Goal: Task Accomplishment & Management: Manage account settings

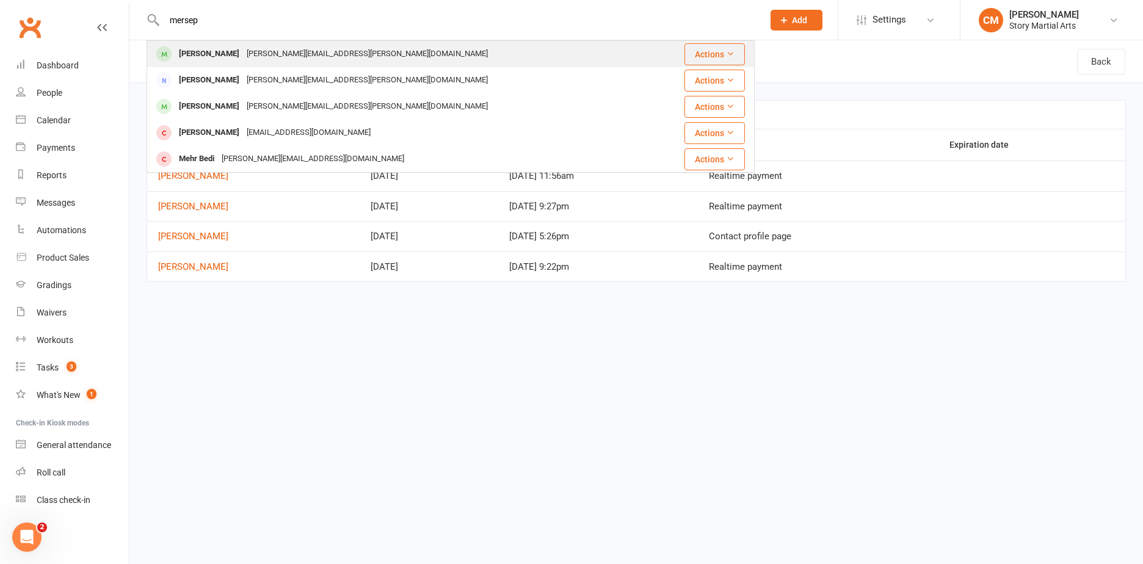
type input "mersep"
click at [331, 49] on div "alex.m.mcdonald@hotmail.com" at bounding box center [367, 54] width 248 height 18
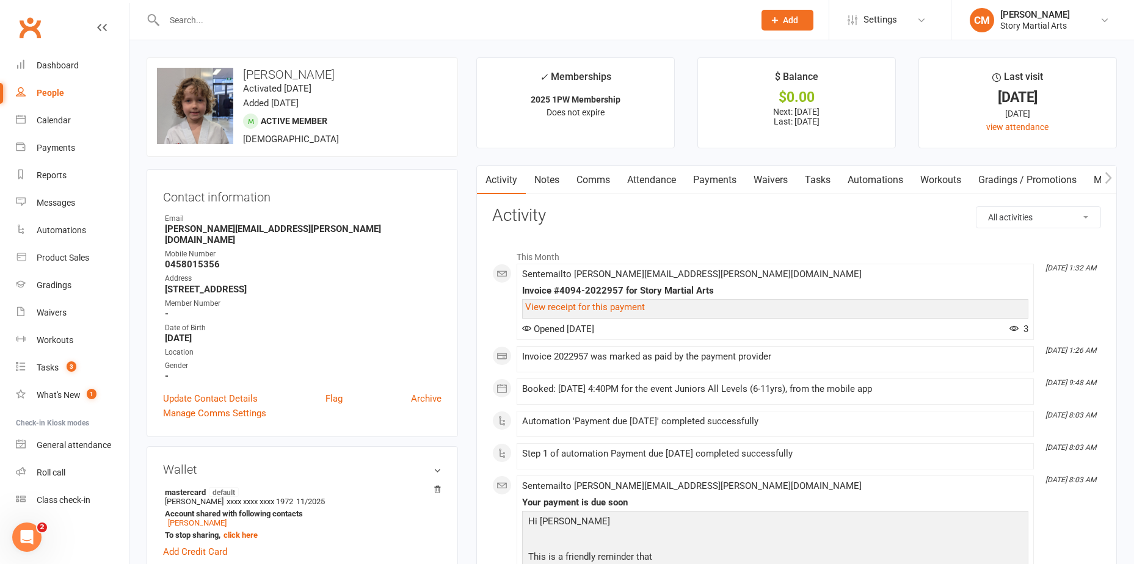
scroll to position [183, 0]
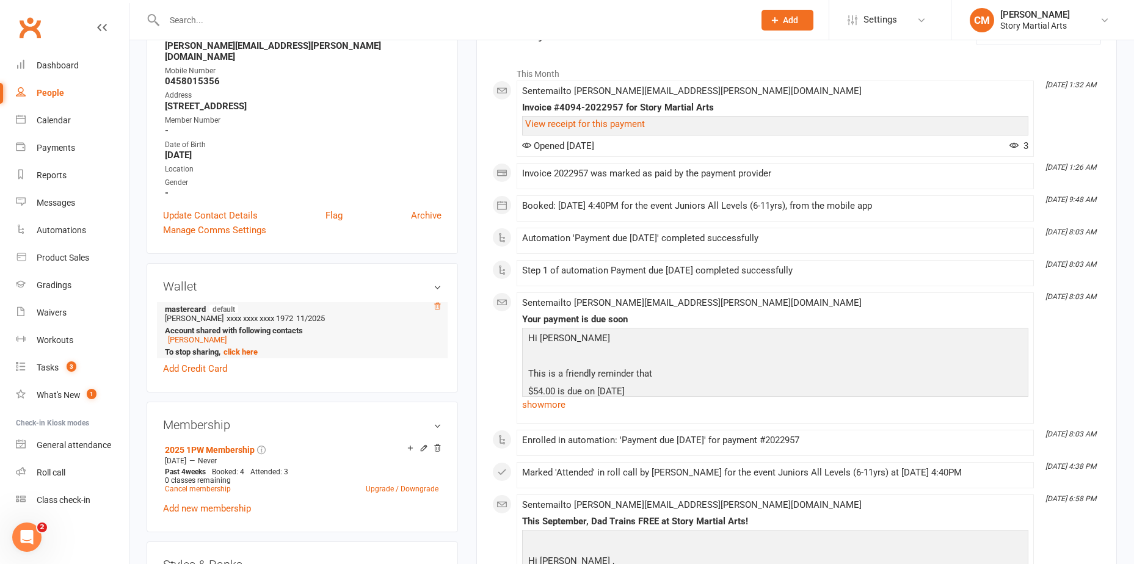
click at [436, 302] on icon at bounding box center [437, 306] width 9 height 9
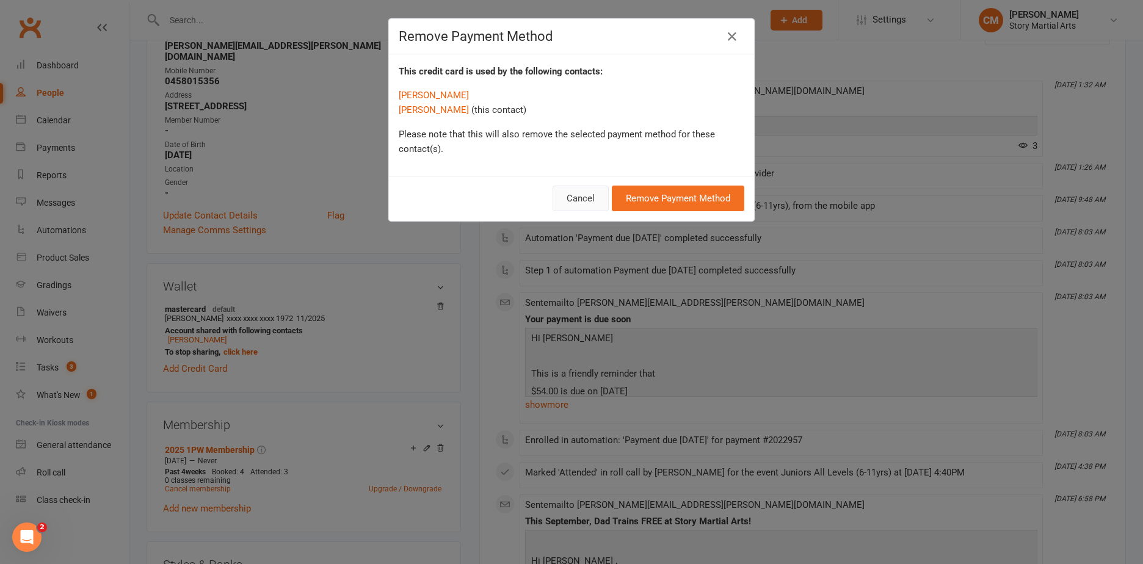
click at [590, 194] on button "Cancel" at bounding box center [580, 199] width 56 height 26
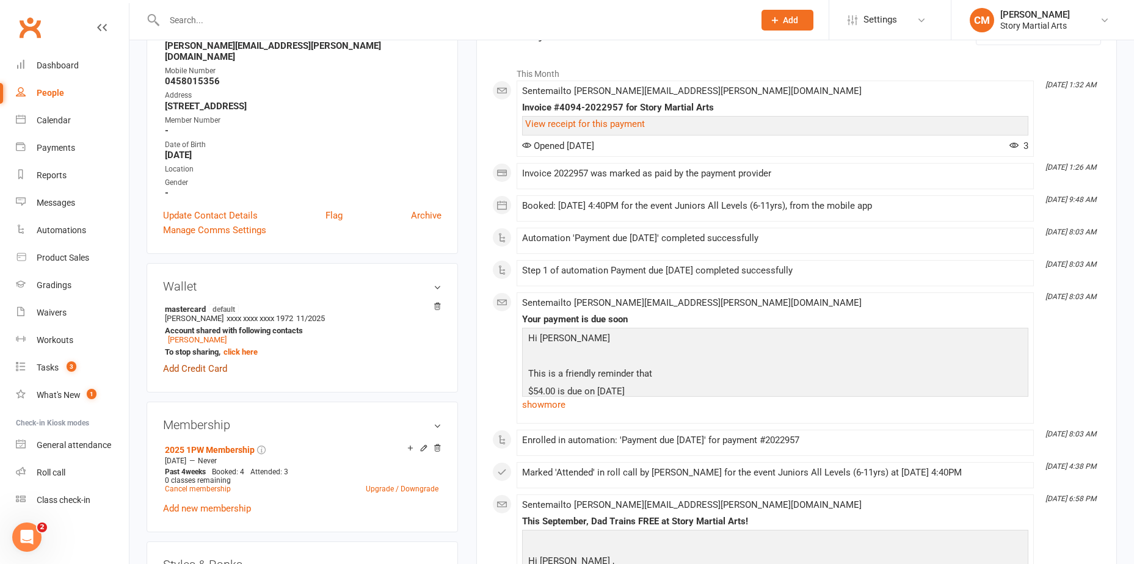
click at [217, 361] on link "Add Credit Card" at bounding box center [195, 368] width 64 height 15
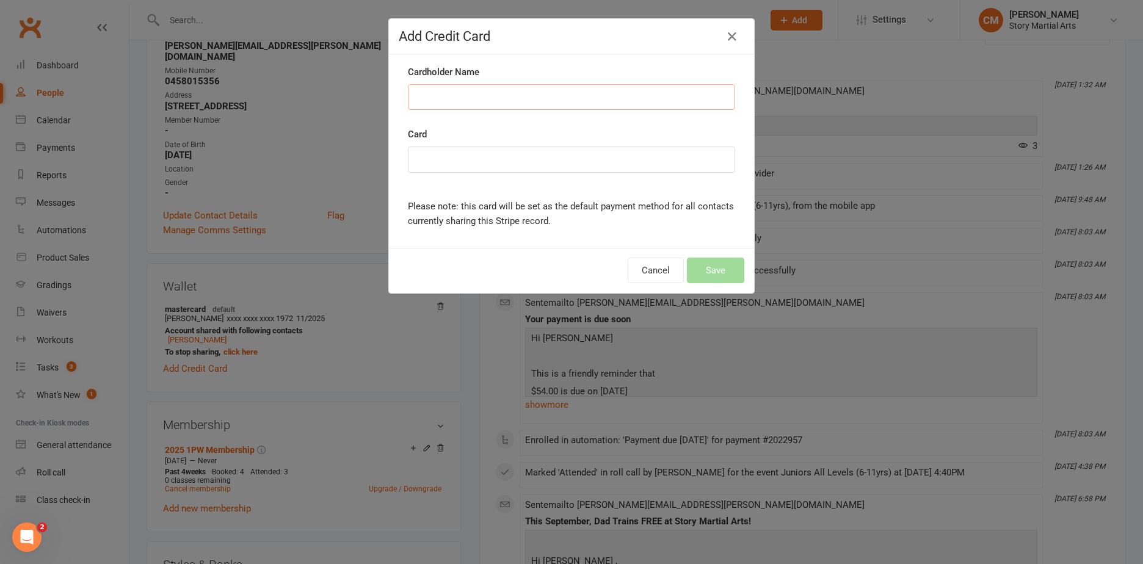
click at [529, 100] on input "Cardholder Name" at bounding box center [571, 97] width 327 height 26
type input "Mr Gabriel Mercep"
click at [725, 270] on button "Save" at bounding box center [715, 271] width 57 height 26
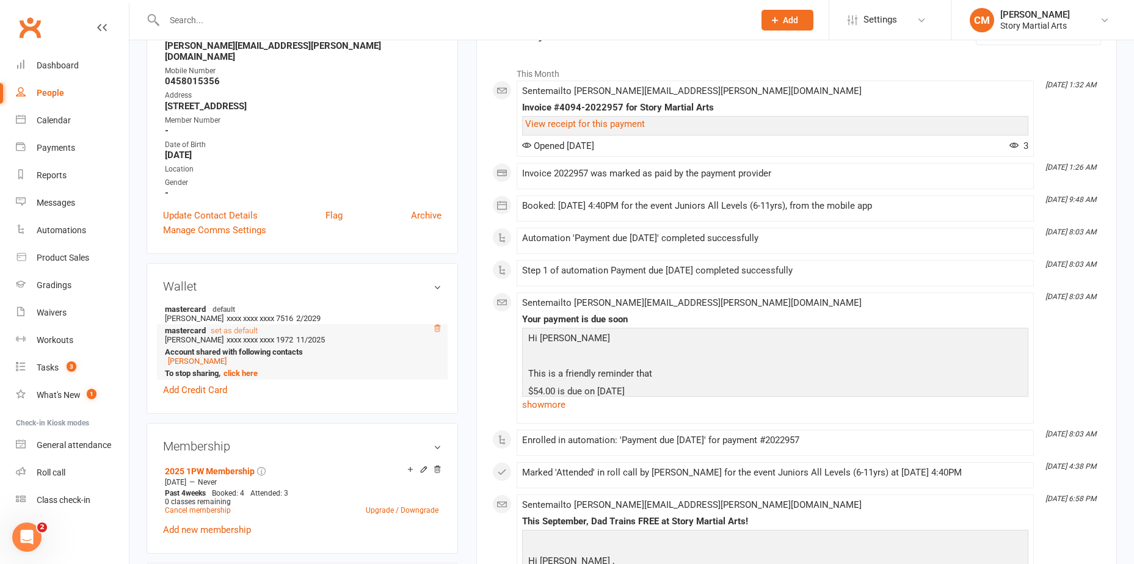
click at [436, 324] on icon at bounding box center [437, 328] width 9 height 9
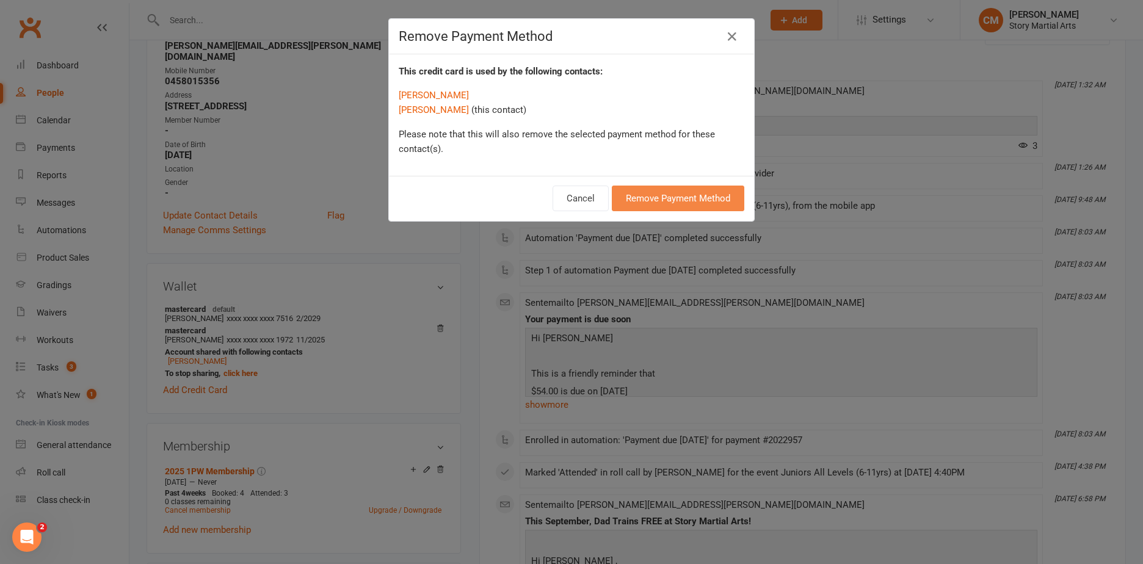
click at [675, 201] on button "Remove Payment Method" at bounding box center [678, 199] width 132 height 26
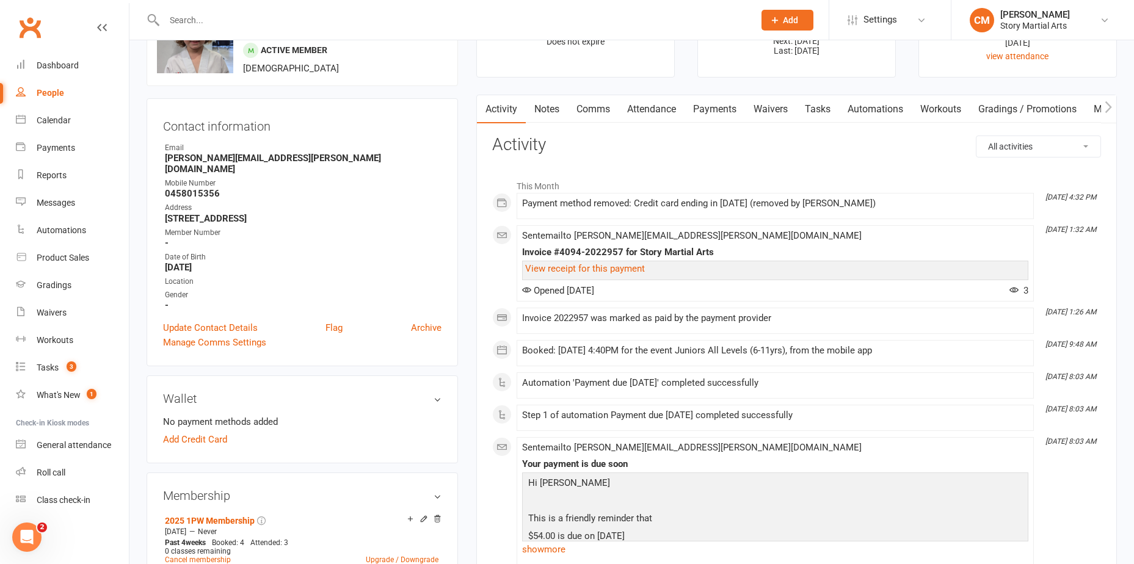
scroll to position [61, 0]
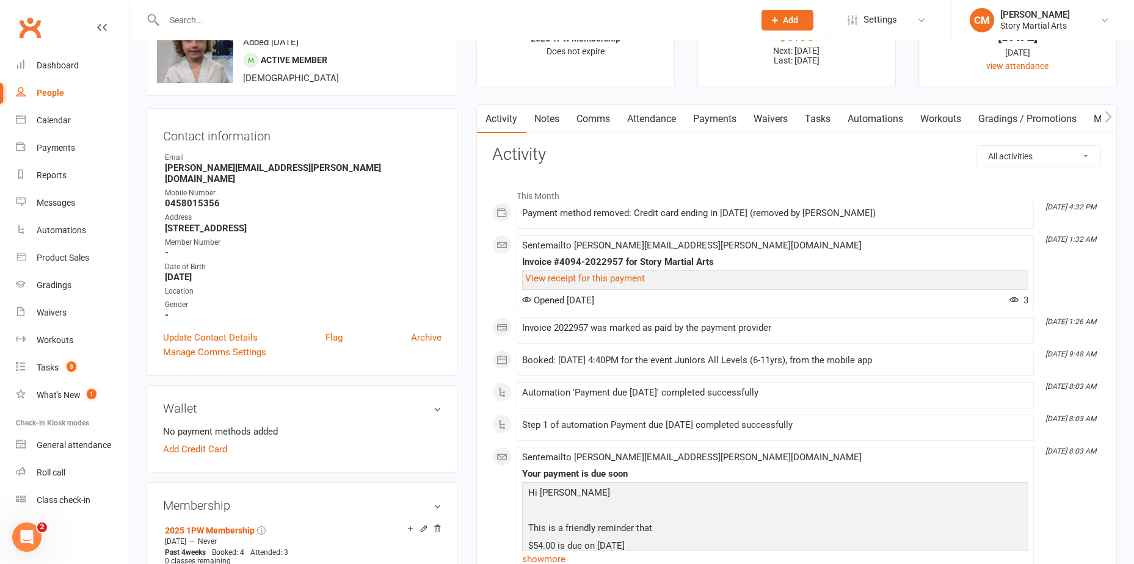
click at [441, 402] on h3 "Wallet" at bounding box center [302, 408] width 278 height 13
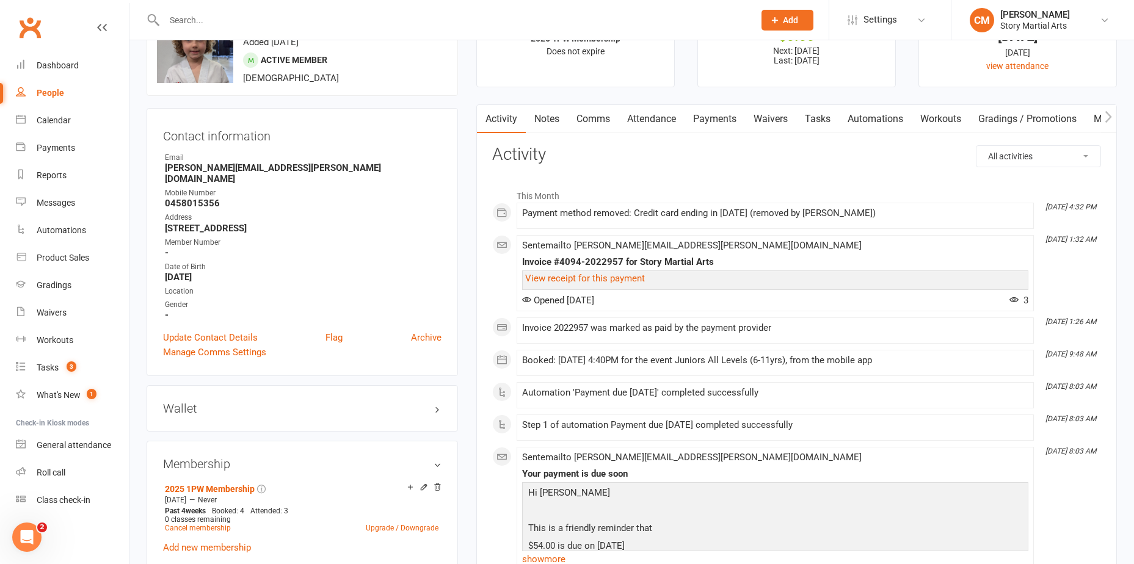
click at [436, 402] on h3 "Wallet" at bounding box center [302, 408] width 278 height 13
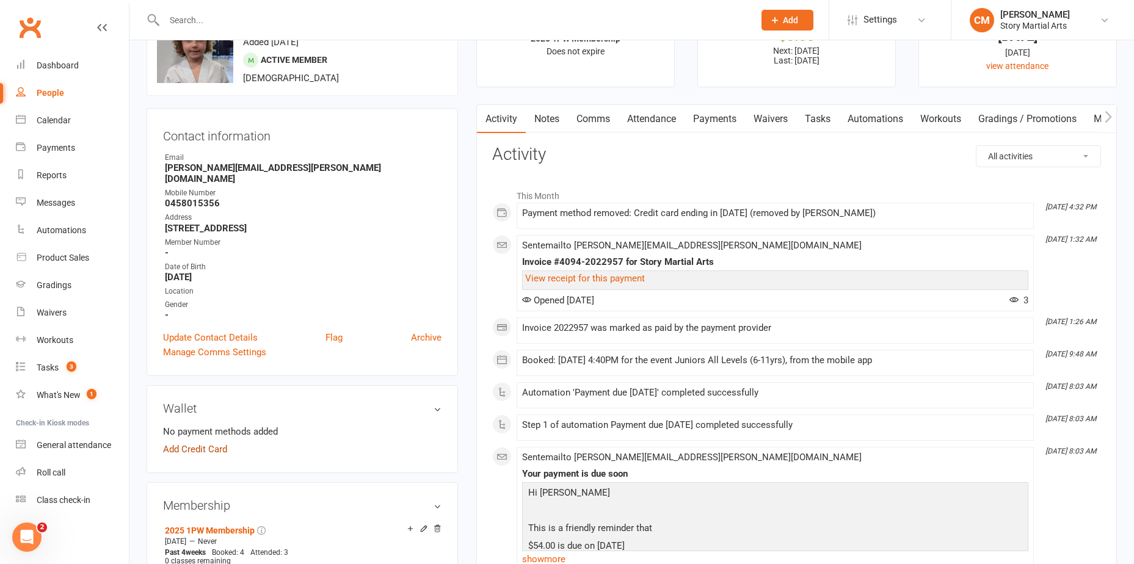
click at [207, 442] on link "Add Credit Card" at bounding box center [195, 449] width 64 height 15
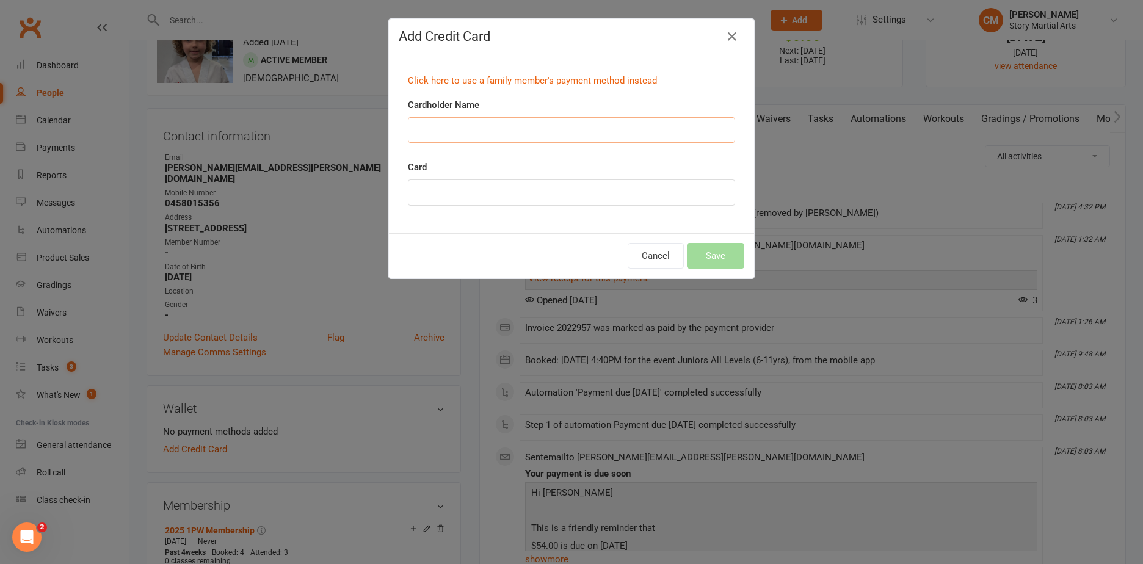
drag, startPoint x: 568, startPoint y: 131, endPoint x: 579, endPoint y: 138, distance: 13.2
click at [568, 131] on input "Cardholder Name" at bounding box center [571, 130] width 327 height 26
type input "Mr Gabriel Mercep"
click at [514, 184] on div at bounding box center [571, 192] width 327 height 26
click at [513, 186] on div at bounding box center [571, 192] width 327 height 26
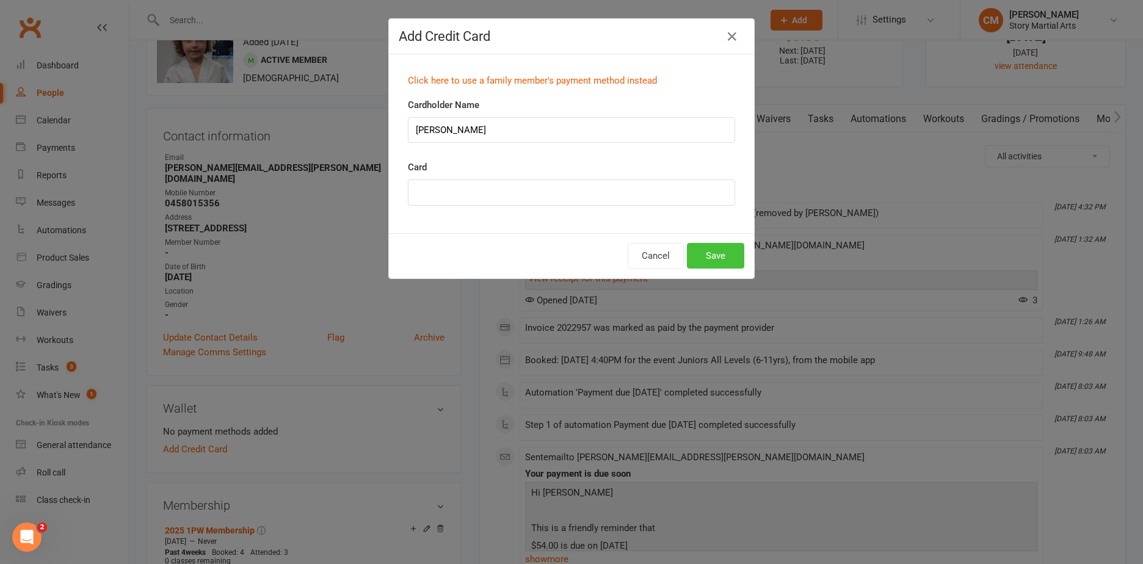
click at [687, 249] on button "Save" at bounding box center [715, 256] width 57 height 26
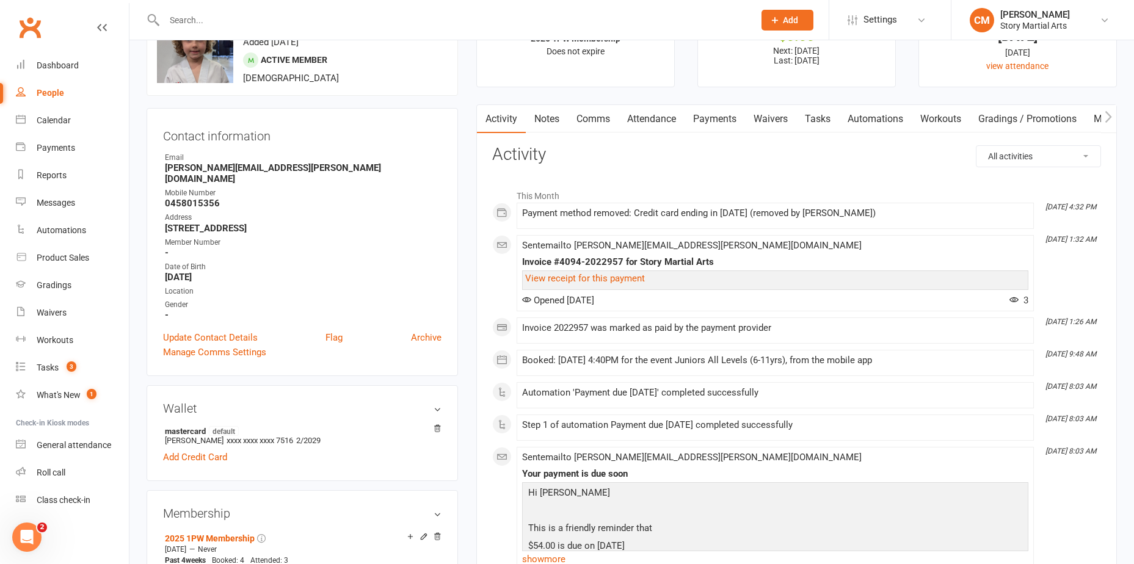
click at [555, 117] on link "Notes" at bounding box center [547, 119] width 42 height 28
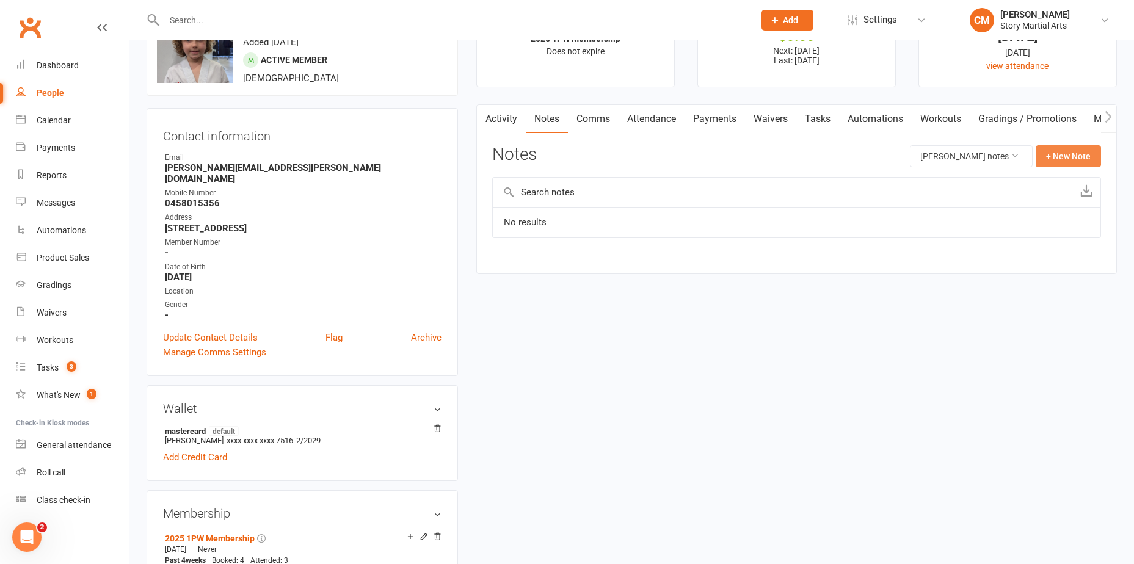
click at [1047, 162] on button "+ New Note" at bounding box center [1067, 156] width 65 height 22
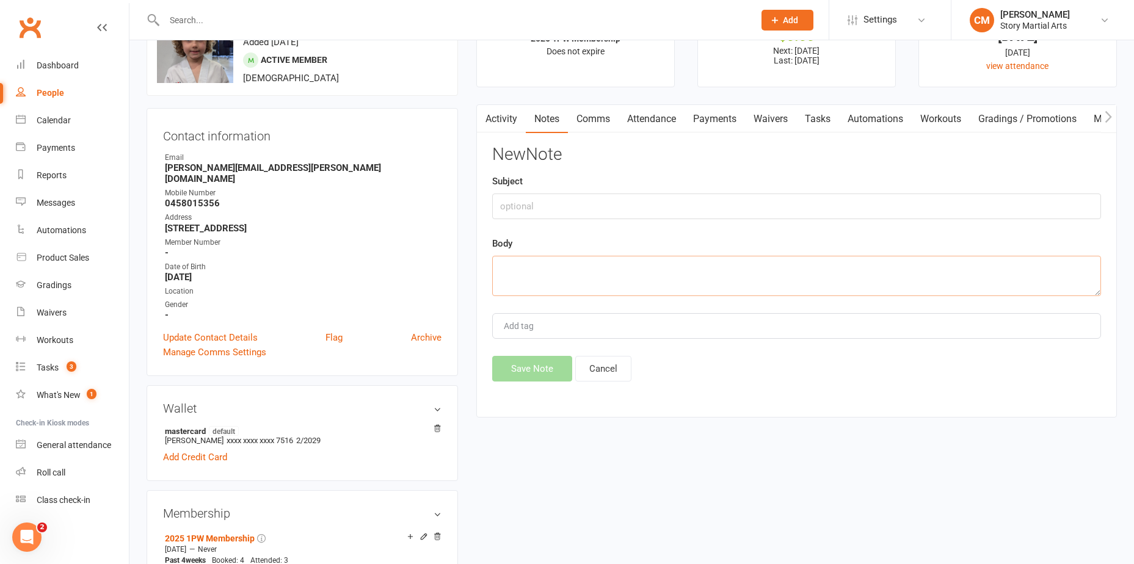
click at [554, 257] on textarea at bounding box center [796, 276] width 609 height 40
type textarea "G"
drag, startPoint x: 576, startPoint y: 288, endPoint x: 577, endPoint y: 278, distance: 9.2
click at [577, 286] on textarea "Going to grade" at bounding box center [796, 276] width 609 height 40
type textarea "Going to grade 18/09/2025"
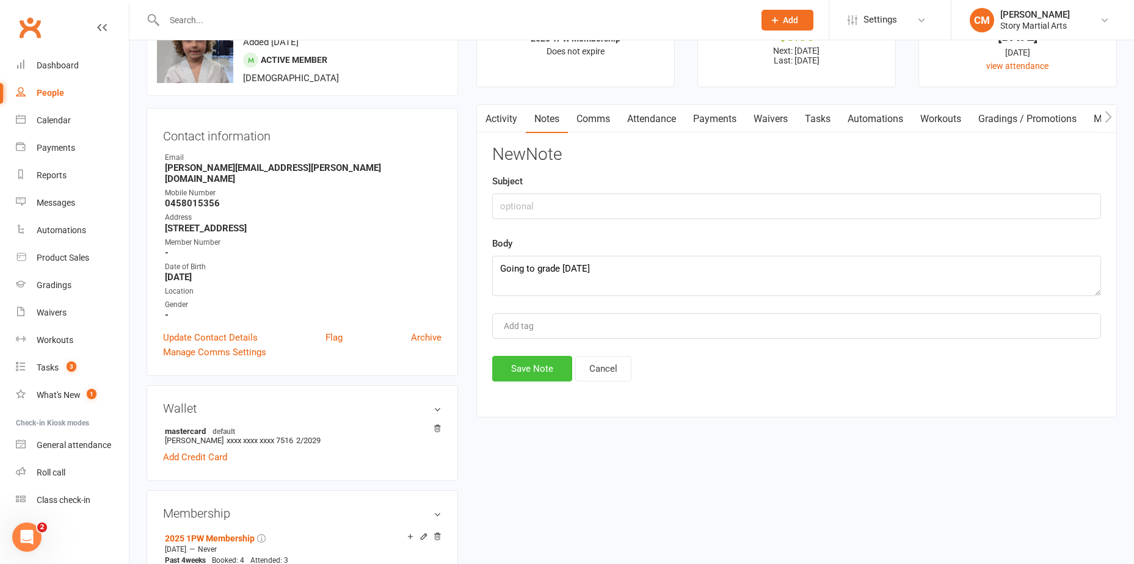
click at [532, 364] on button "Save Note" at bounding box center [532, 369] width 80 height 26
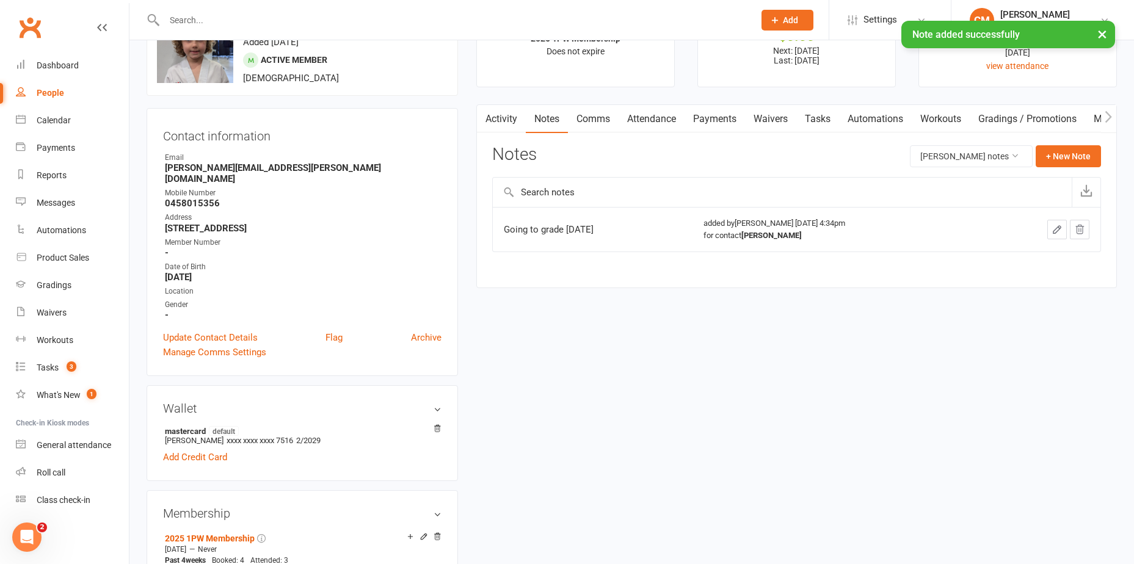
click at [704, 116] on link "Payments" at bounding box center [714, 119] width 60 height 28
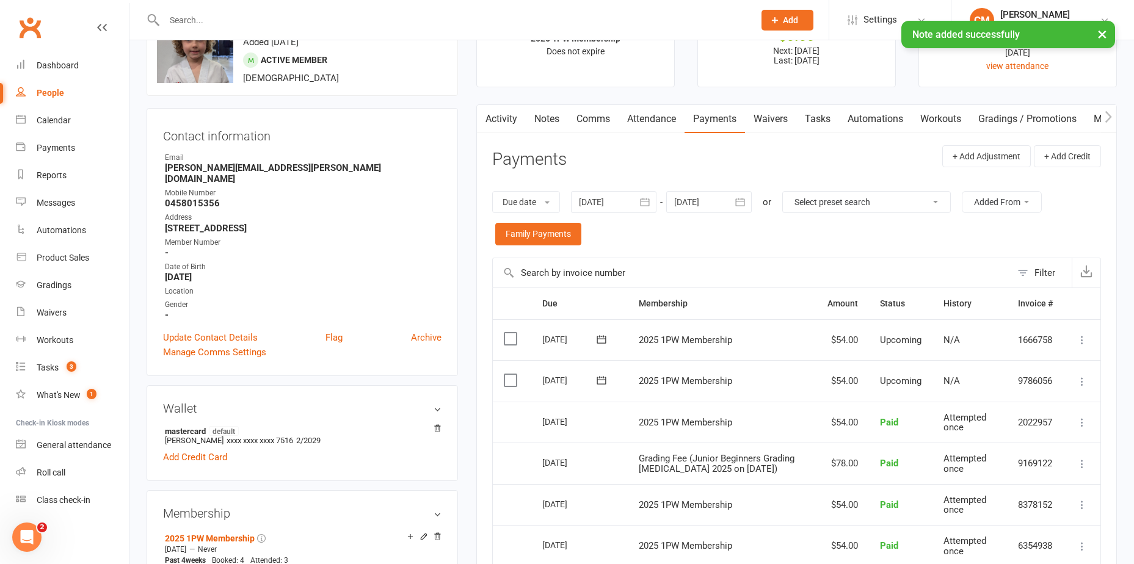
click at [661, 118] on link "Attendance" at bounding box center [651, 119] width 66 height 28
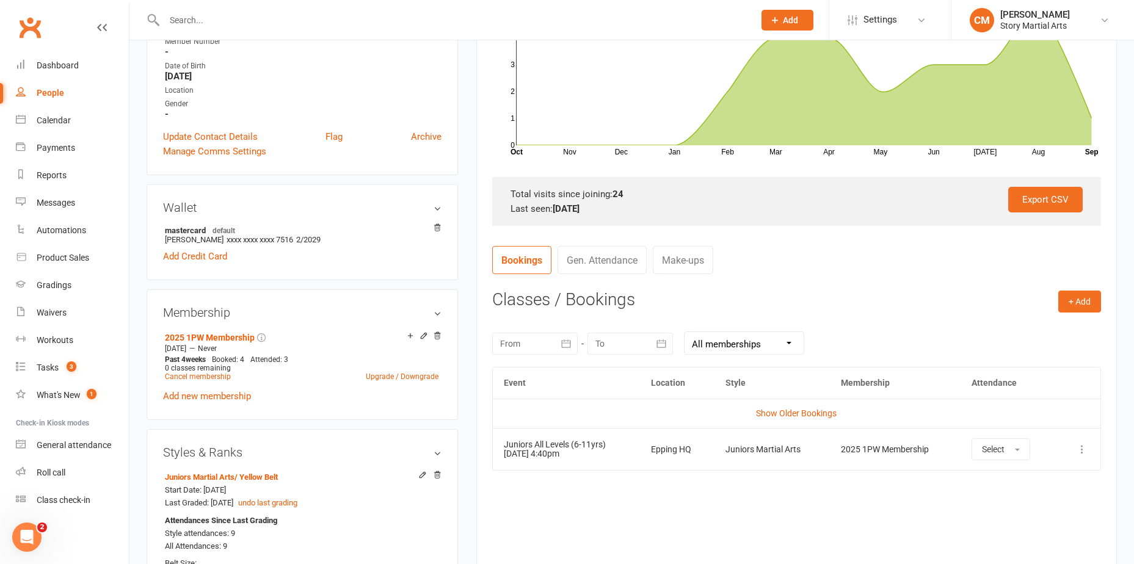
scroll to position [366, 0]
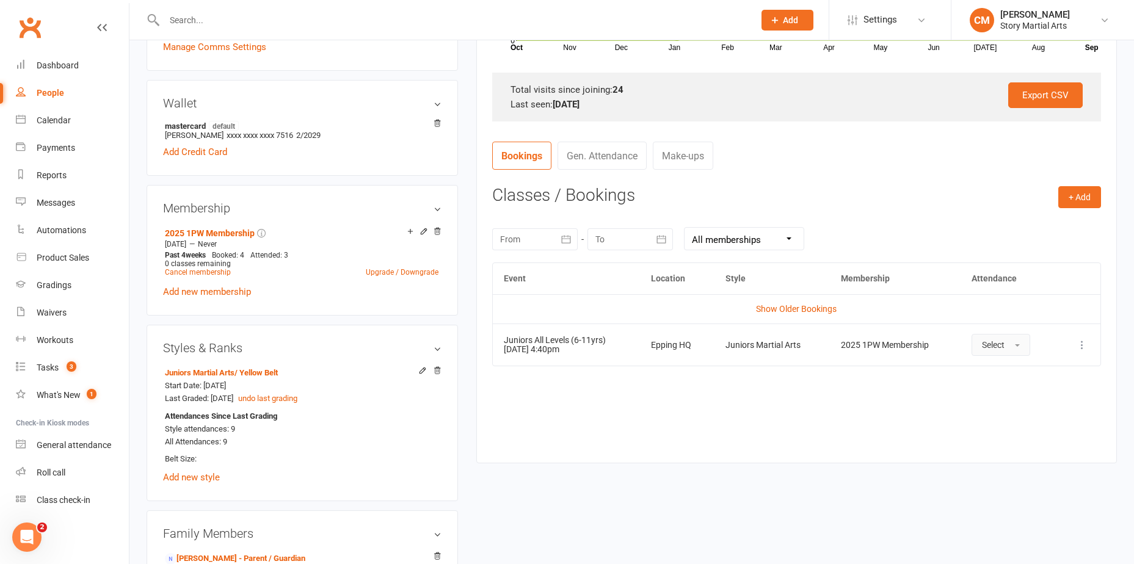
click at [1003, 345] on span "Select" at bounding box center [993, 345] width 23 height 10
click at [1003, 373] on span "Attended" at bounding box center [1000, 372] width 37 height 11
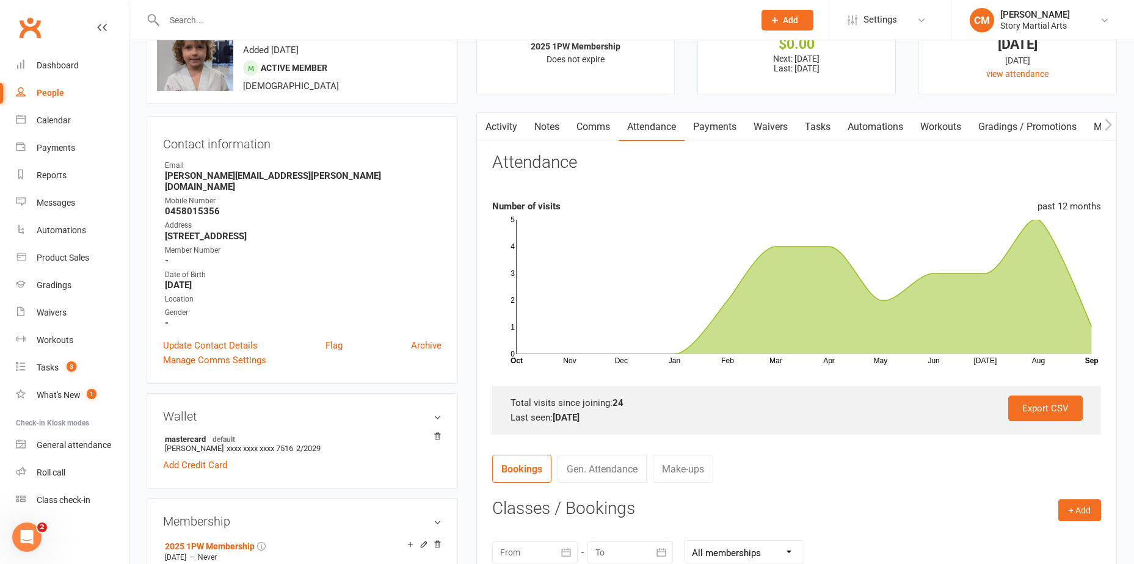
scroll to position [0, 0]
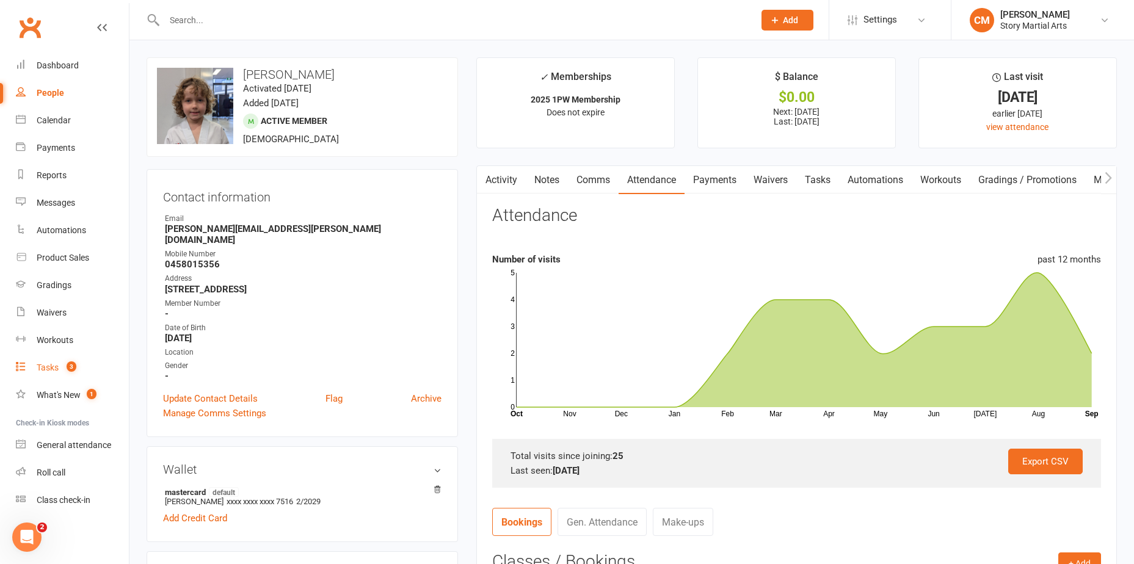
click at [75, 378] on link "Tasks 3" at bounding box center [72, 367] width 113 height 27
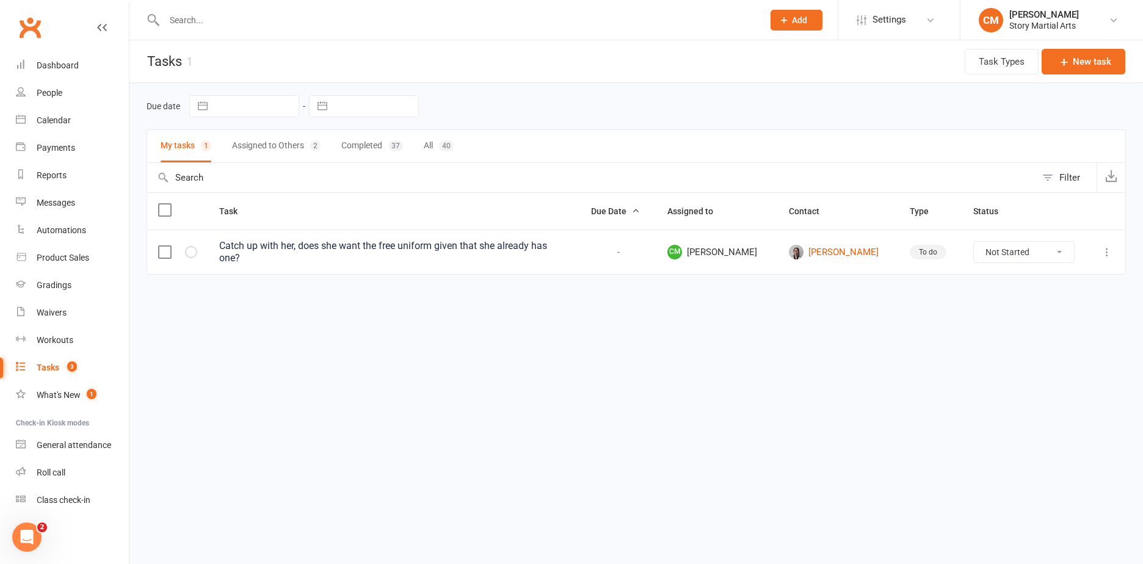
click at [289, 139] on button "Assigned to Others 2" at bounding box center [276, 146] width 89 height 32
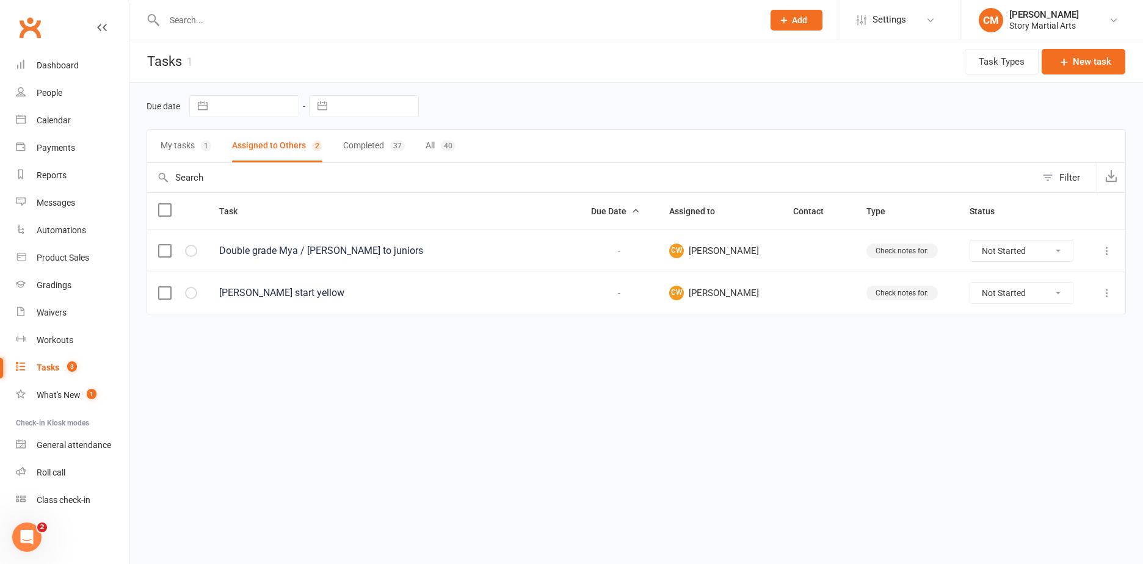
click at [176, 141] on button "My tasks 1" at bounding box center [186, 146] width 51 height 32
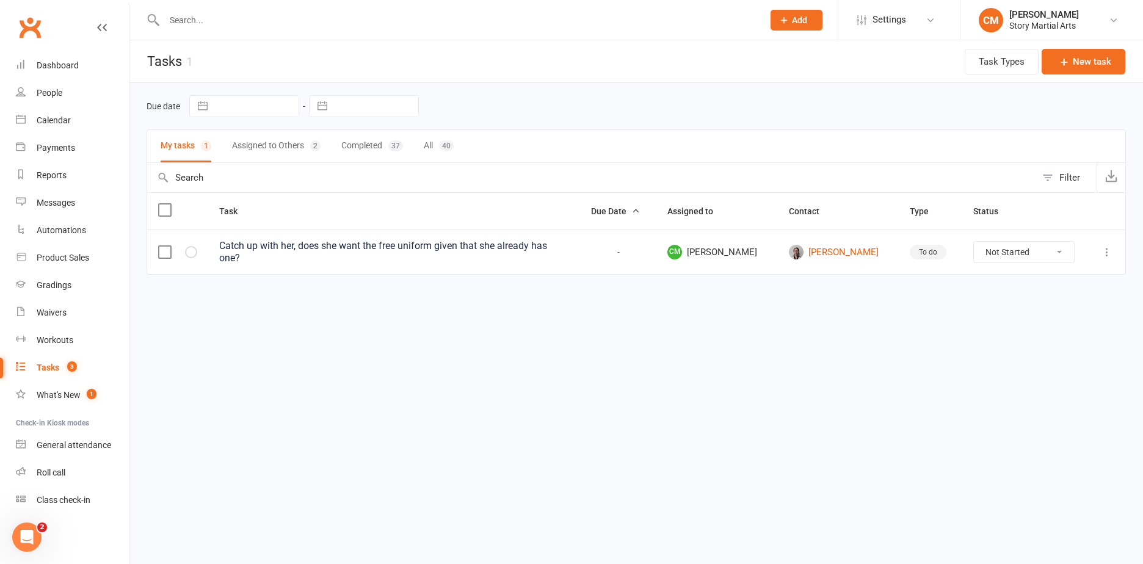
click at [263, 12] on input "text" at bounding box center [458, 20] width 594 height 17
paste input "npitradesign@gmail.com>"
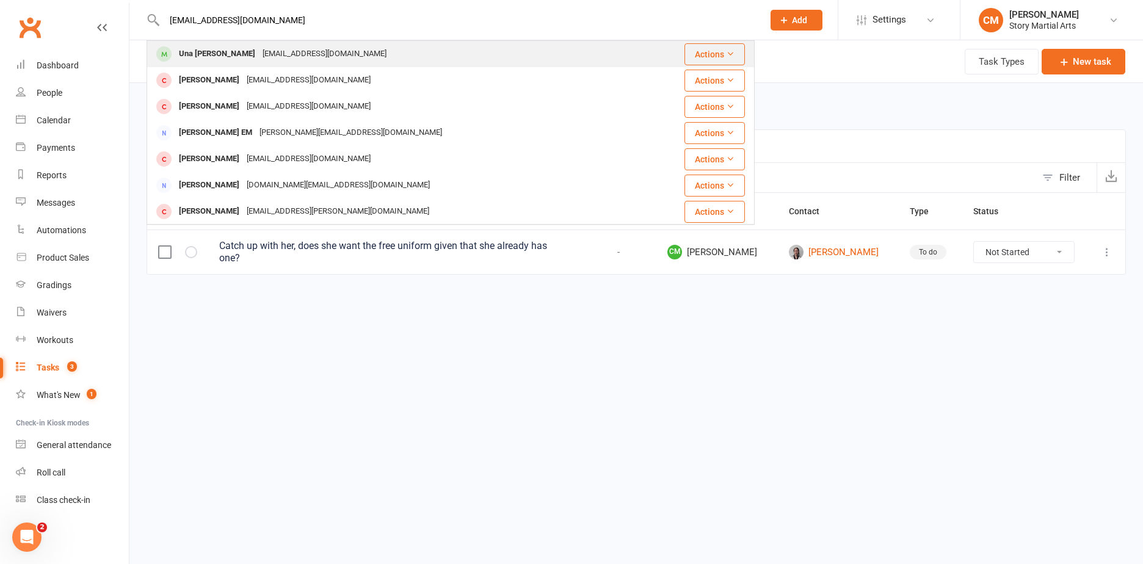
type input "npitradesign@gmail.com"
click at [259, 59] on div "npitradesign@gmail.com" at bounding box center [324, 54] width 131 height 18
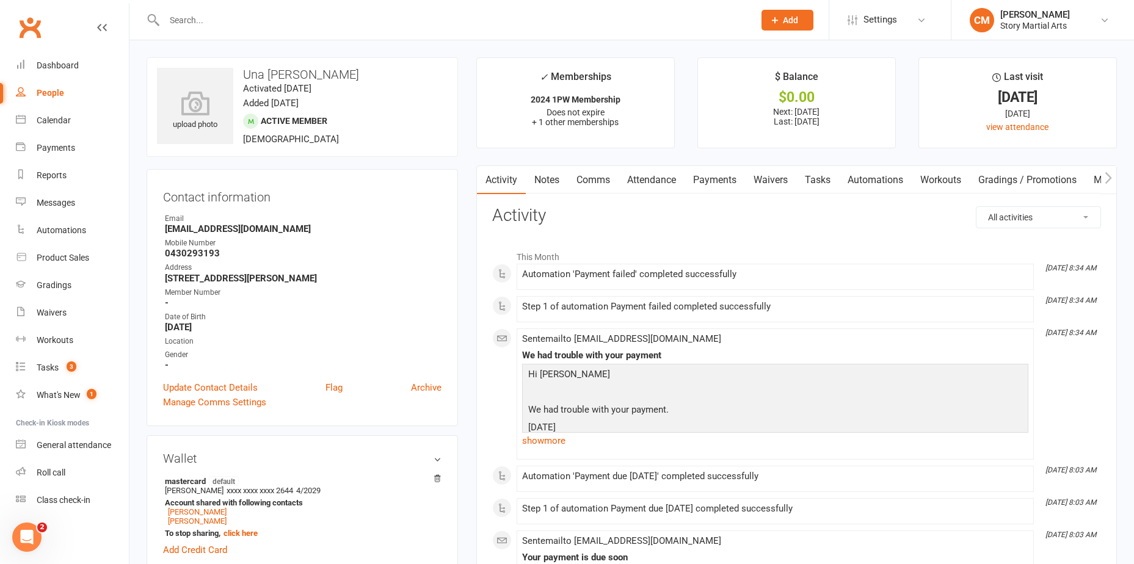
click at [665, 186] on link "Attendance" at bounding box center [651, 180] width 66 height 28
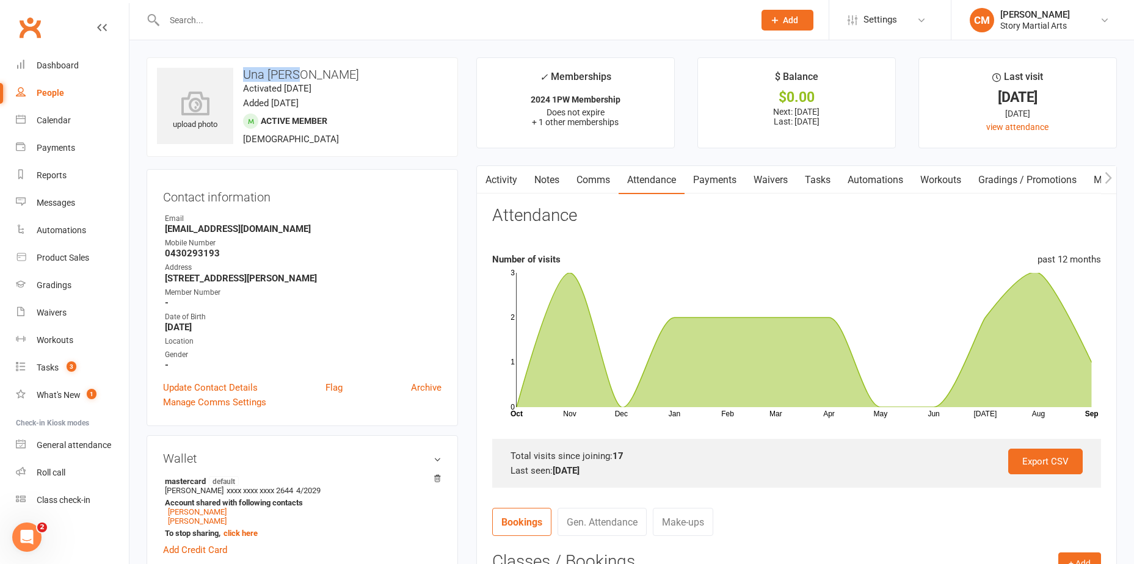
drag, startPoint x: 300, startPoint y: 76, endPoint x: 239, endPoint y: 75, distance: 61.7
click at [239, 75] on h3 "Una Grbic" at bounding box center [302, 74] width 291 height 13
copy h3 "Una Grbic"
click at [71, 294] on link "Gradings" at bounding box center [72, 285] width 113 height 27
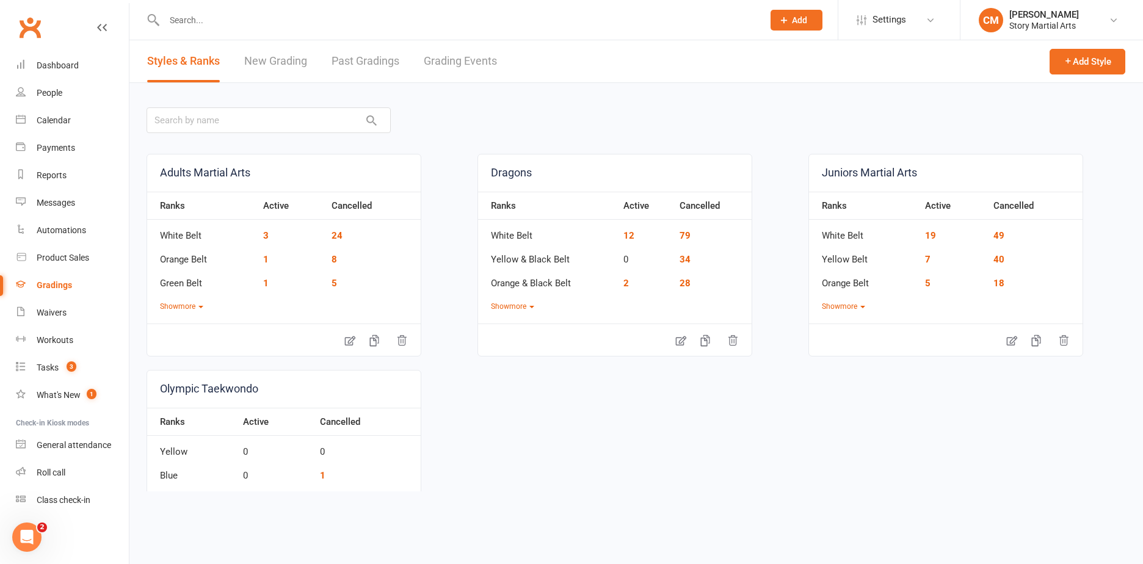
click at [458, 63] on link "Grading Events" at bounding box center [460, 61] width 73 height 42
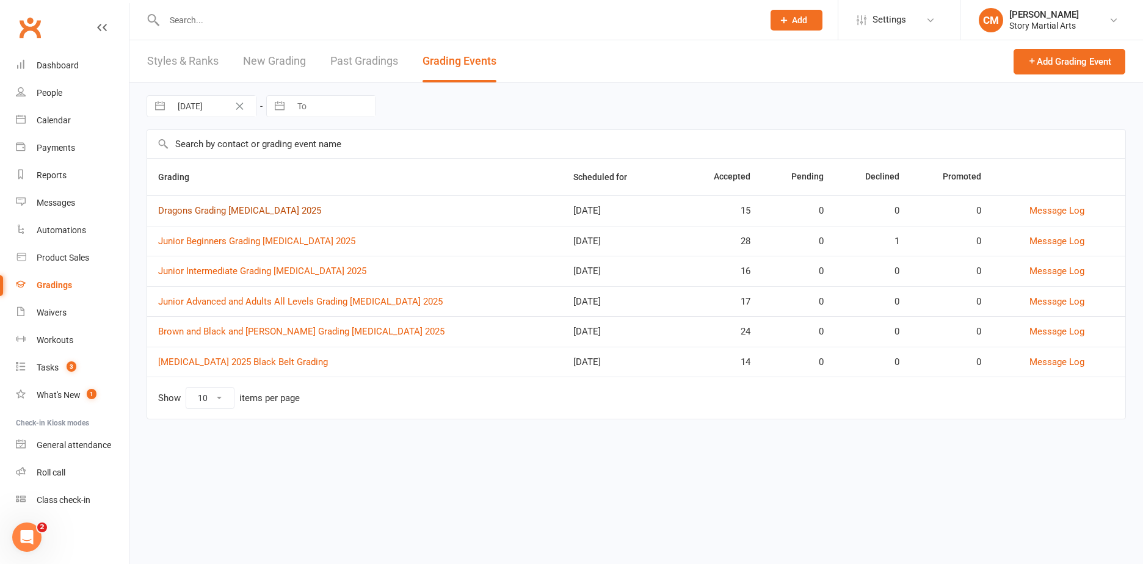
click at [209, 210] on link "Dragons Grading T3 2025" at bounding box center [239, 210] width 163 height 11
click at [236, 244] on link "Junior Beginners Grading T3 2025" at bounding box center [256, 241] width 197 height 11
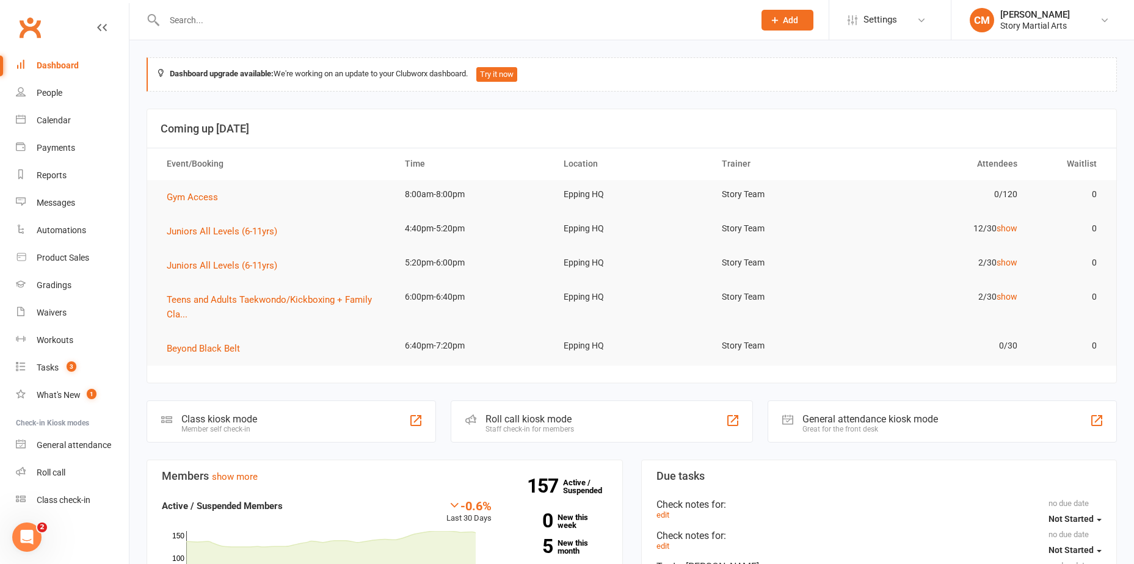
click at [214, 23] on input "text" at bounding box center [453, 20] width 585 height 17
paste input "Una Grbic"
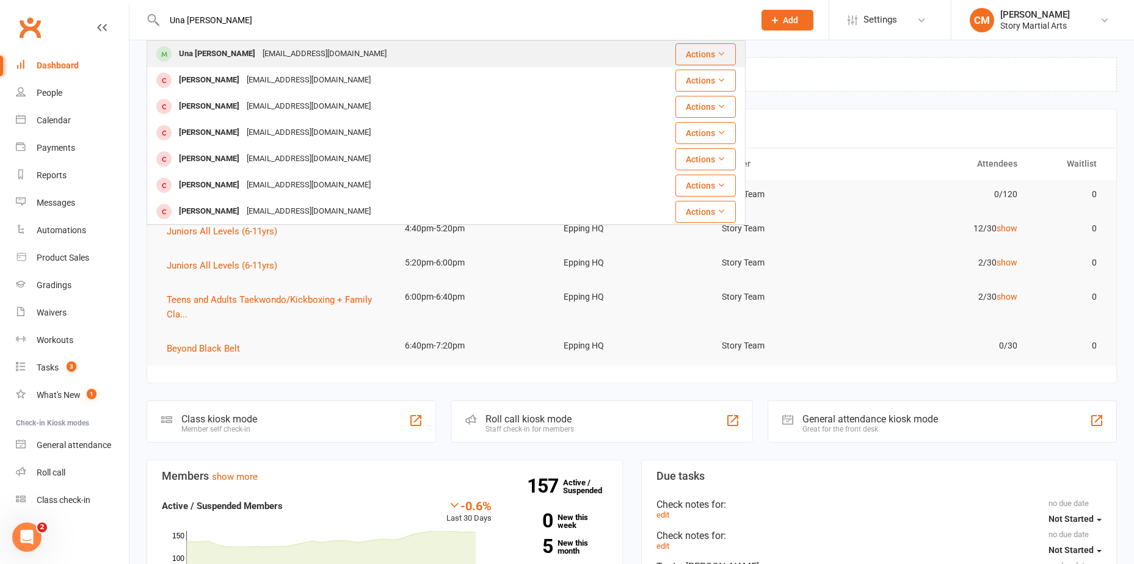
type input "Una Grbic"
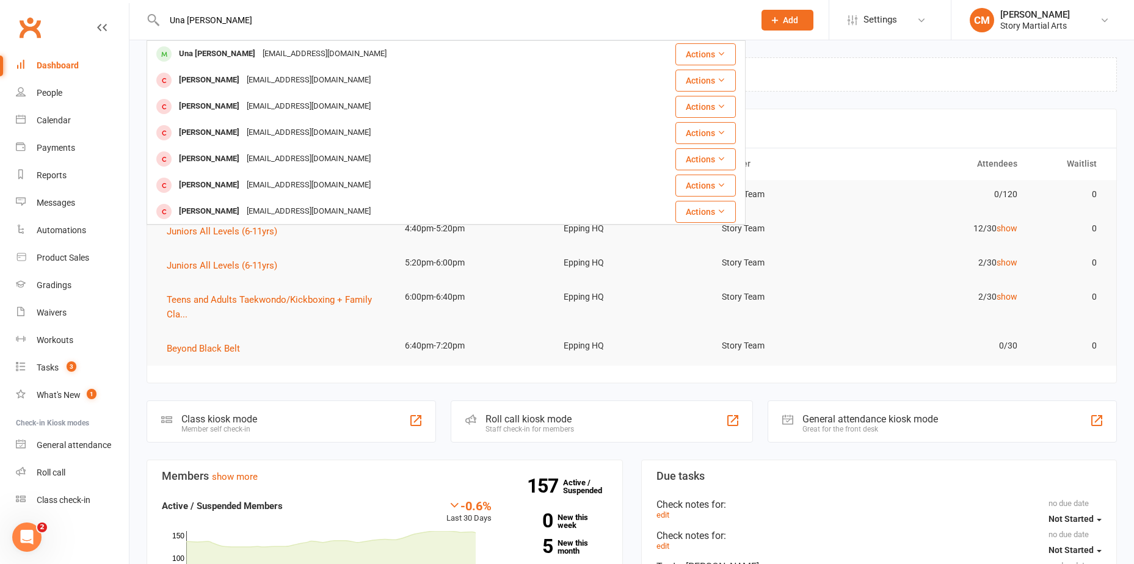
click at [259, 51] on div "npitradesign@gmail.com" at bounding box center [324, 54] width 131 height 18
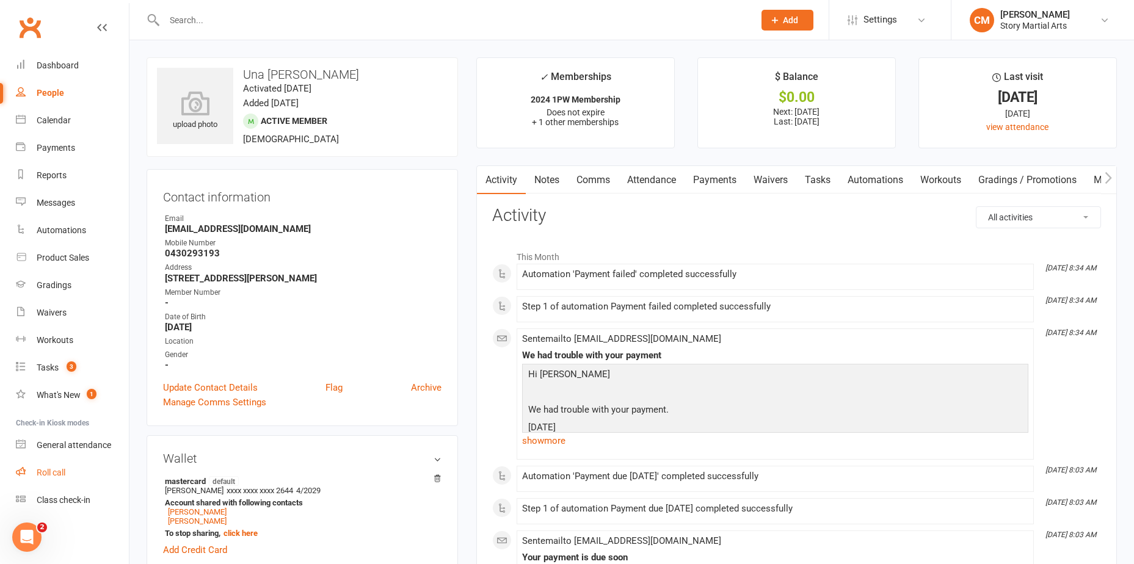
click at [64, 480] on link "Roll call" at bounding box center [72, 472] width 113 height 27
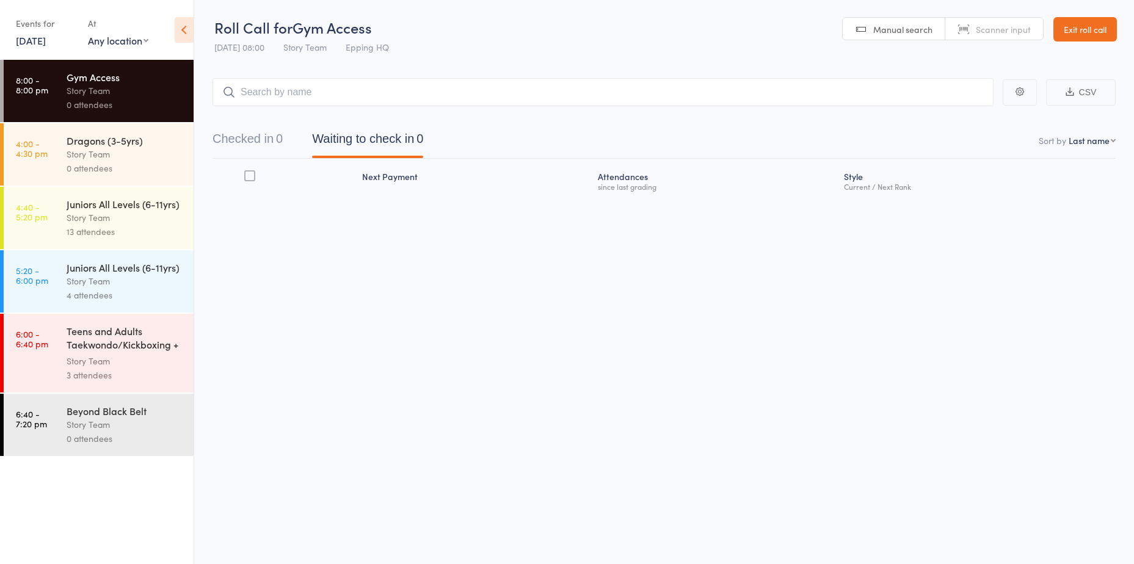
click at [106, 208] on div "Juniors All Levels (6-11yrs)" at bounding box center [125, 203] width 117 height 13
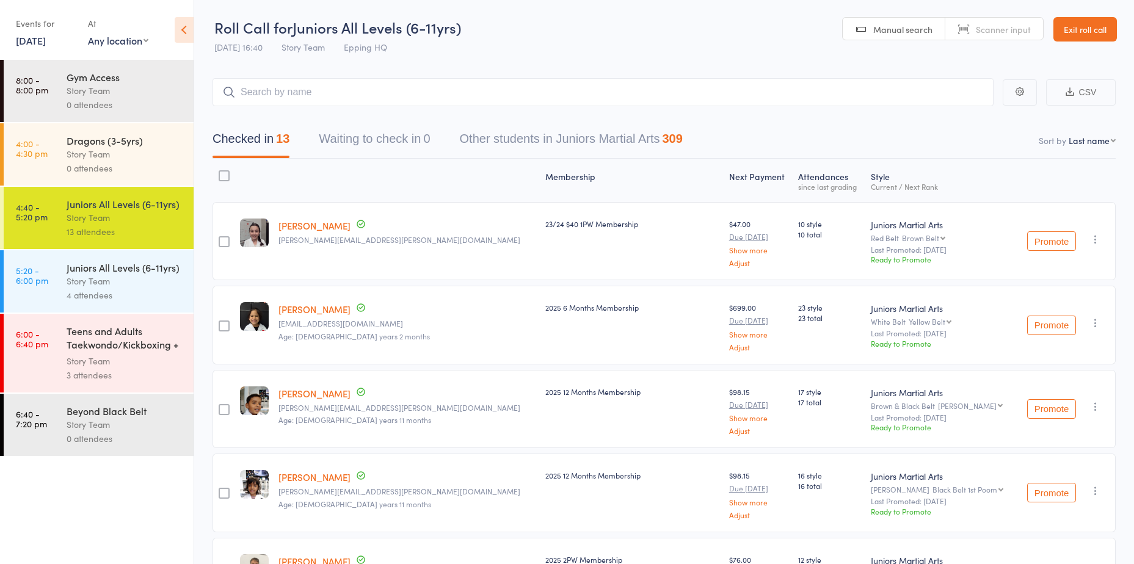
click at [143, 283] on div "Story Team" at bounding box center [125, 281] width 117 height 14
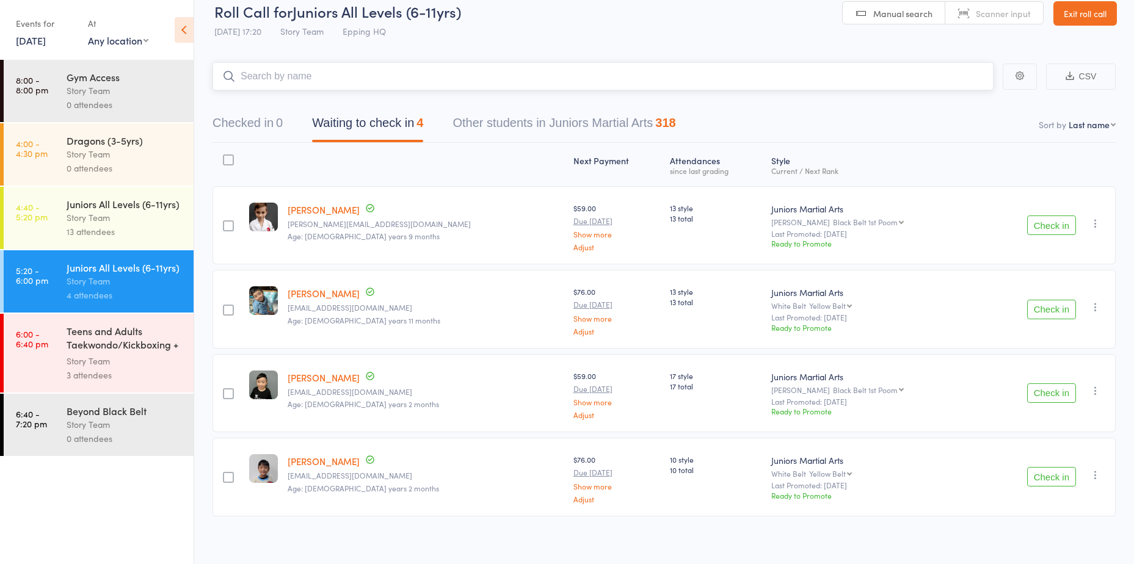
scroll to position [20, 0]
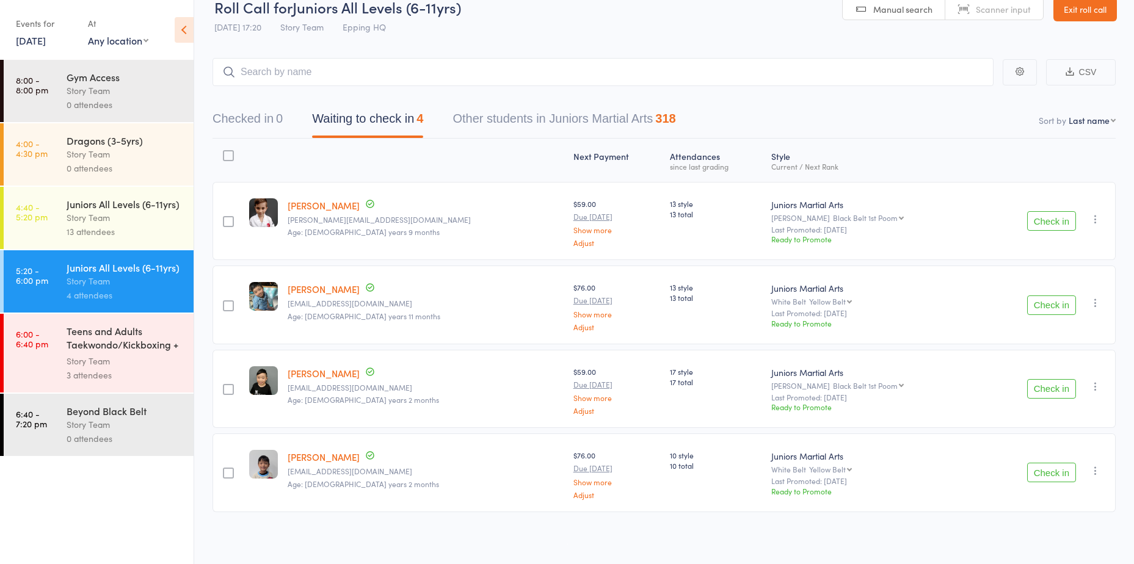
click at [1043, 221] on button "Check in" at bounding box center [1051, 221] width 49 height 20
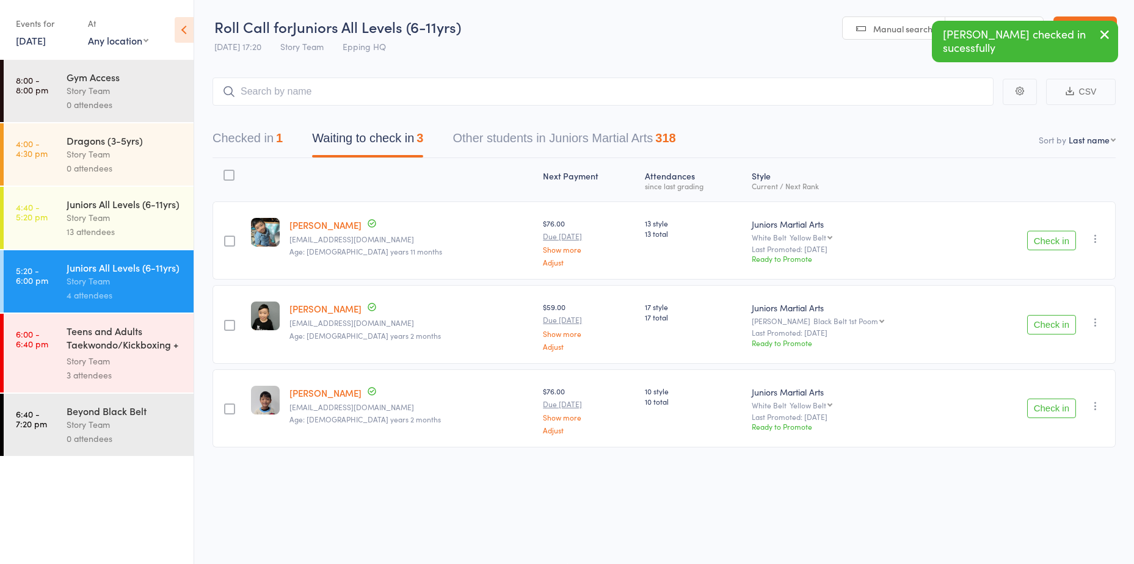
click at [1044, 324] on button "Check in" at bounding box center [1051, 325] width 49 height 20
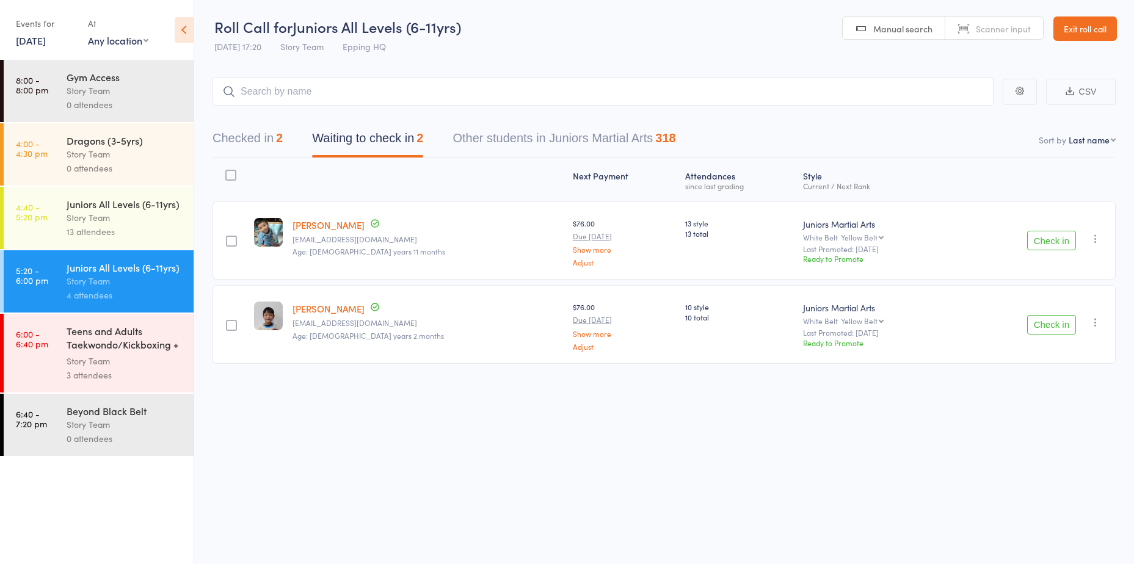
click at [456, 429] on div "Roll Call for Juniors All Levels (6-11yrs) 11 Sep 17:20 Story Team Epping HQ Ma…" at bounding box center [567, 281] width 1134 height 564
click at [310, 84] on input "search" at bounding box center [602, 92] width 781 height 28
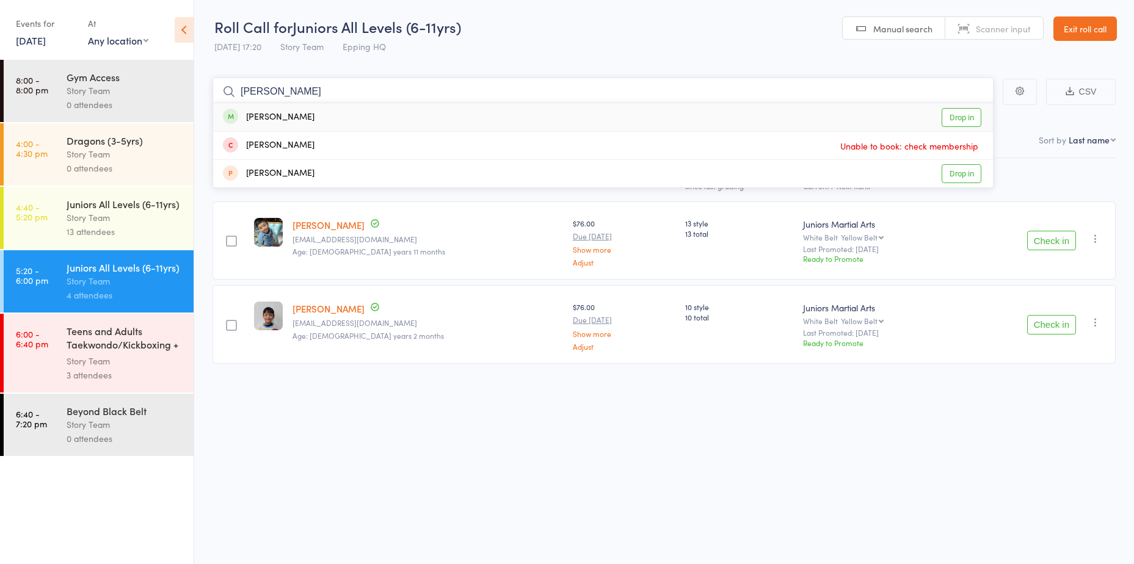
type input "riley"
click at [957, 112] on link "Drop in" at bounding box center [961, 117] width 40 height 19
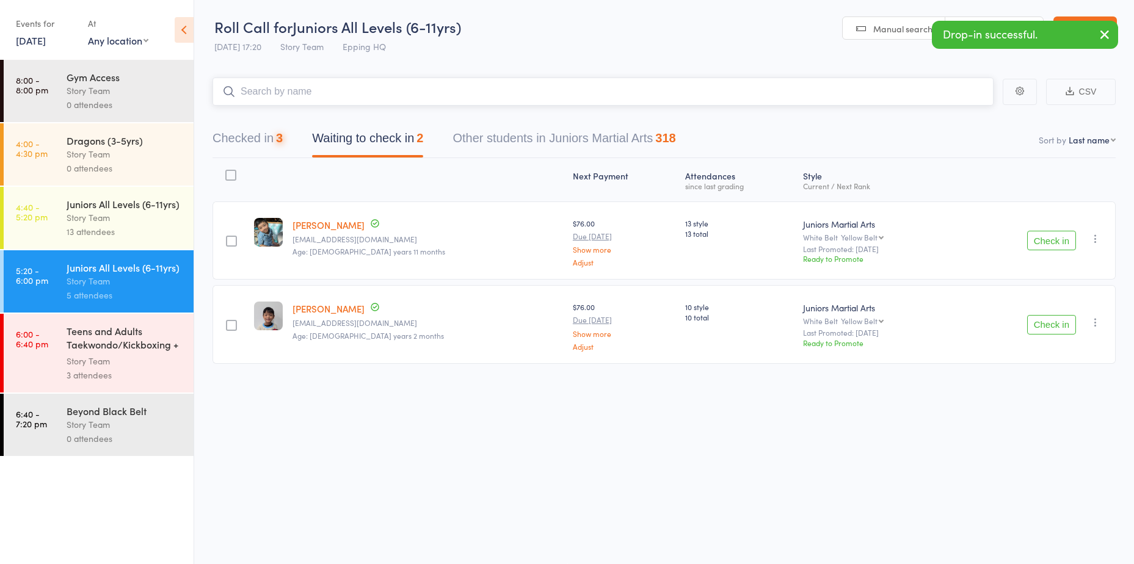
click at [319, 87] on input "search" at bounding box center [602, 92] width 781 height 28
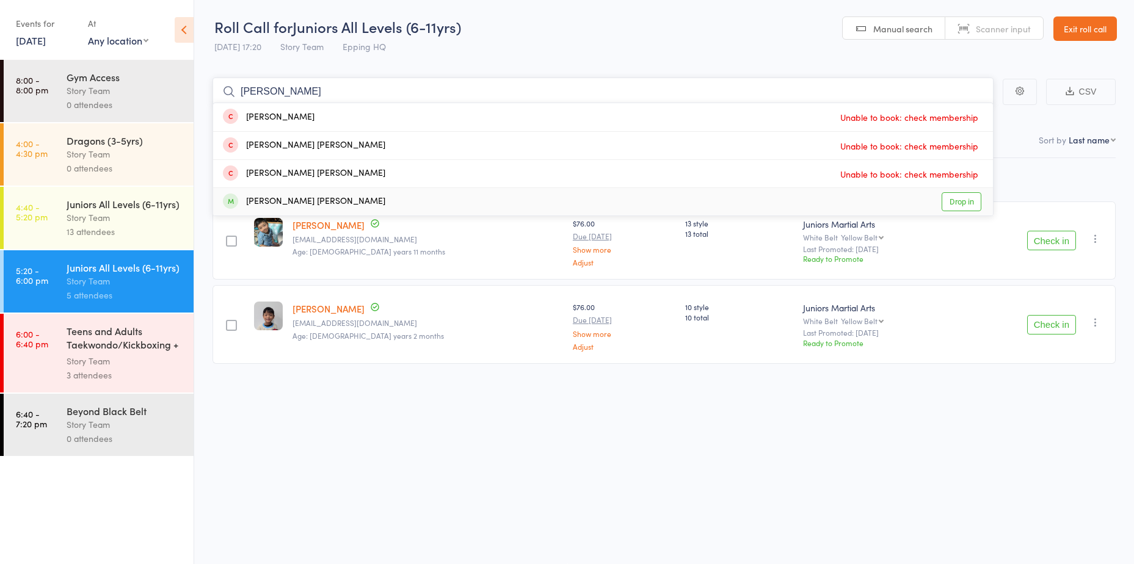
type input "cruz"
click at [949, 198] on link "Drop in" at bounding box center [961, 201] width 40 height 19
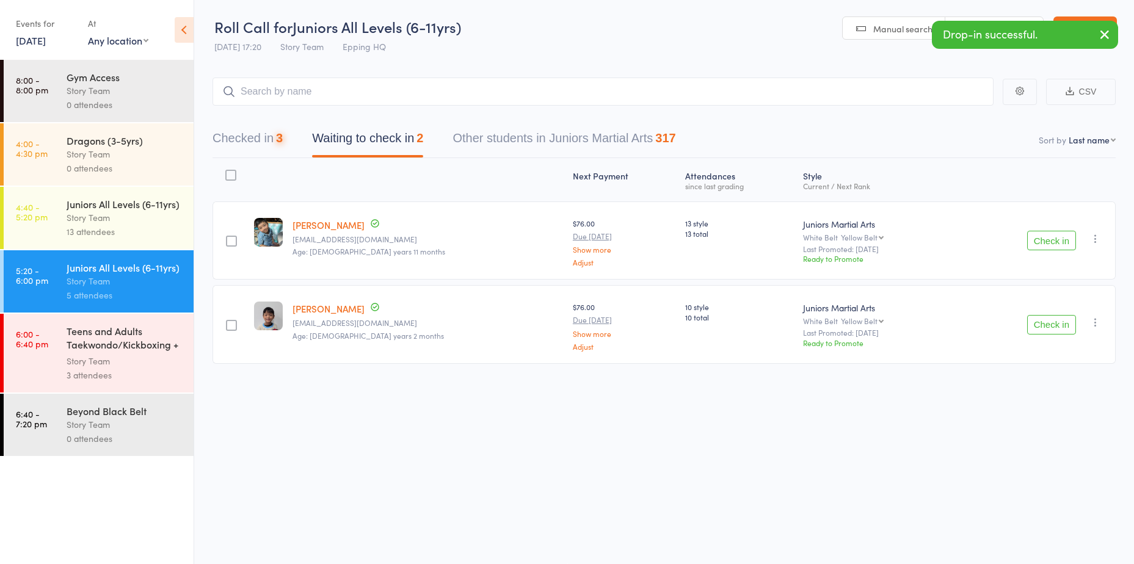
click at [308, 76] on main "CSV Checked in 3 Waiting to check in 2 Other students in Juniors Martial Arts 3…" at bounding box center [663, 238] width 939 height 359
click at [305, 87] on input "search" at bounding box center [602, 92] width 781 height 28
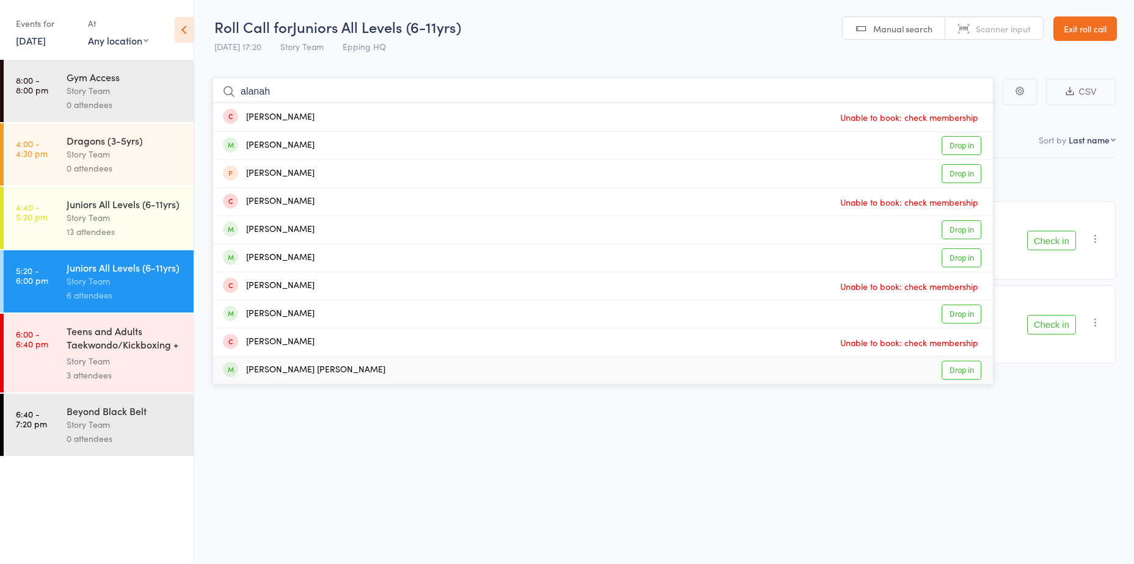
type input "alanah"
click at [963, 372] on link "Drop in" at bounding box center [961, 370] width 40 height 19
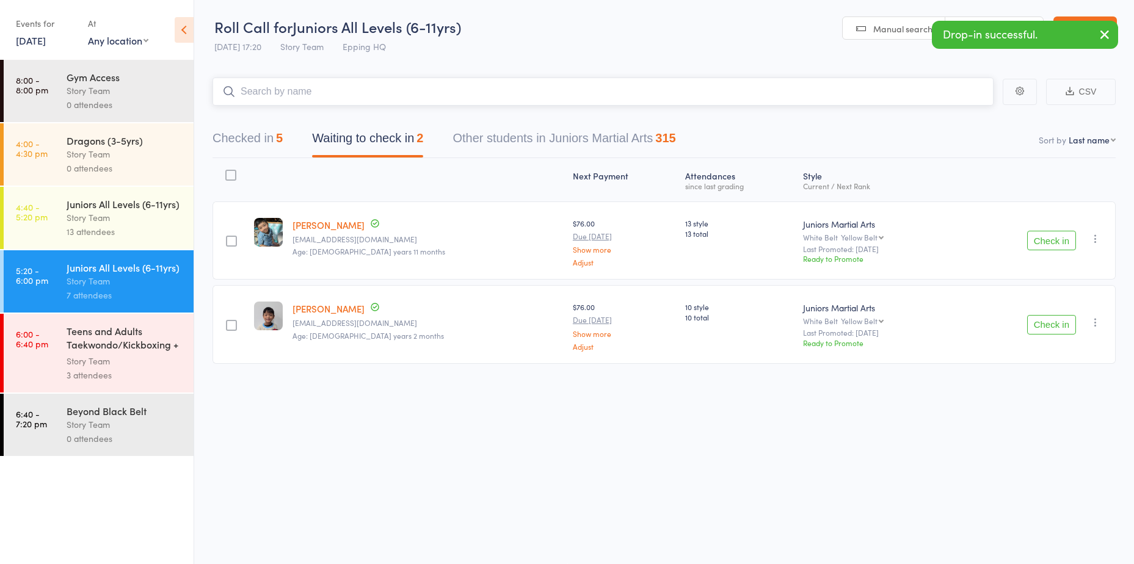
click at [312, 93] on input "search" at bounding box center [602, 92] width 781 height 28
click at [298, 91] on input "search" at bounding box center [602, 92] width 781 height 28
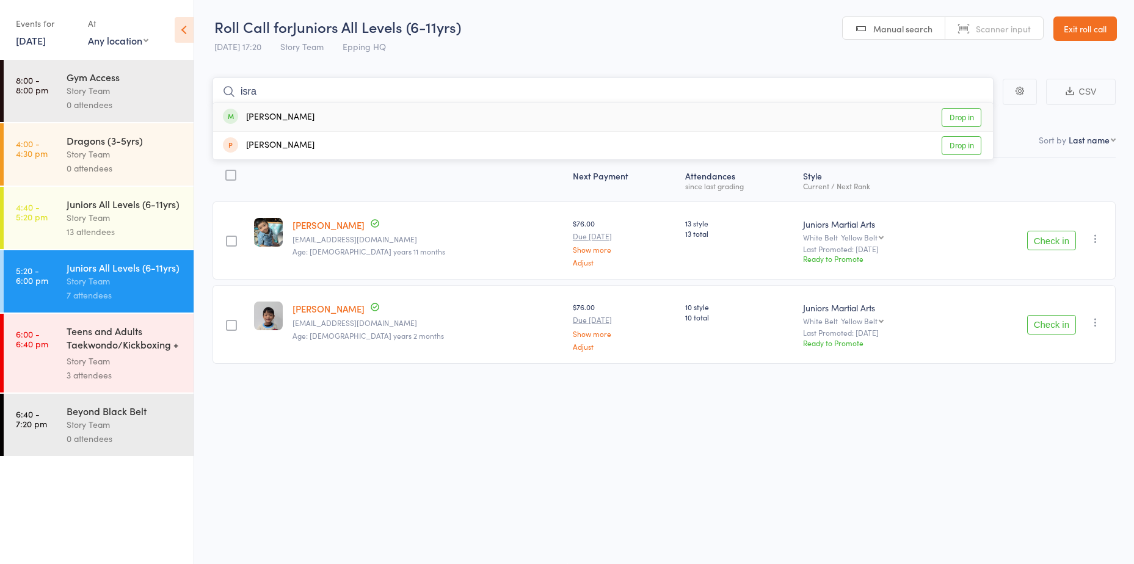
type input "isra"
click at [960, 117] on link "Drop in" at bounding box center [961, 117] width 40 height 19
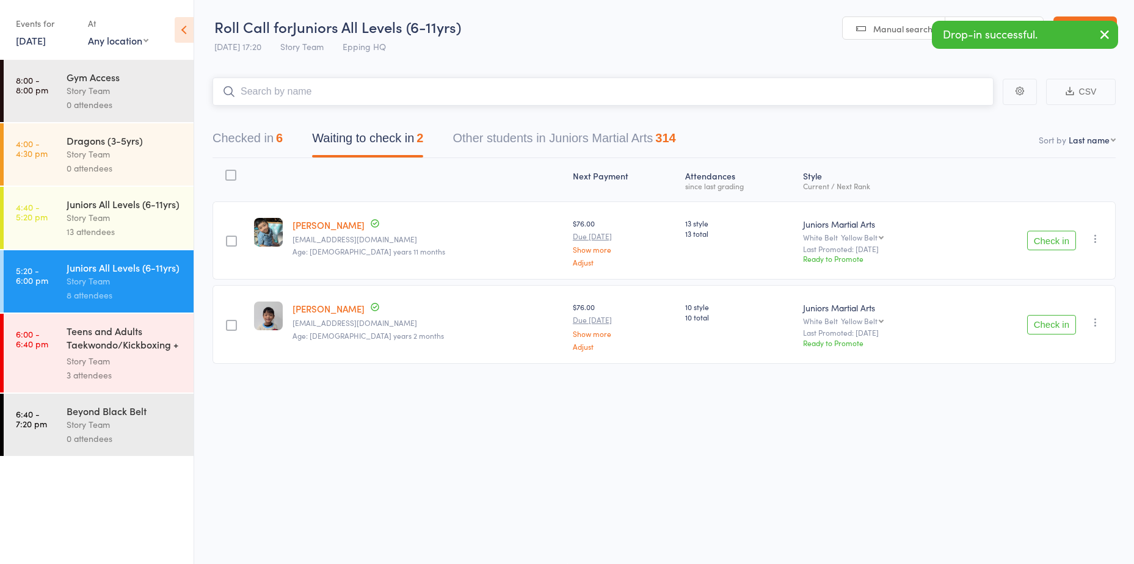
click at [265, 140] on button "Checked in 6" at bounding box center [247, 141] width 70 height 32
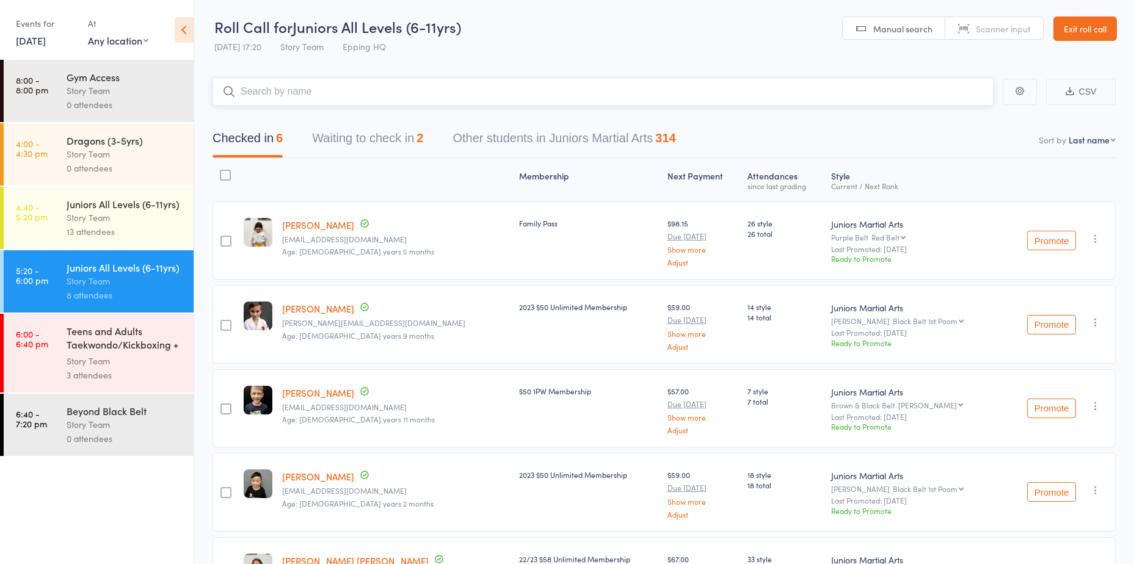
click at [383, 143] on button "Waiting to check in 2" at bounding box center [367, 141] width 111 height 32
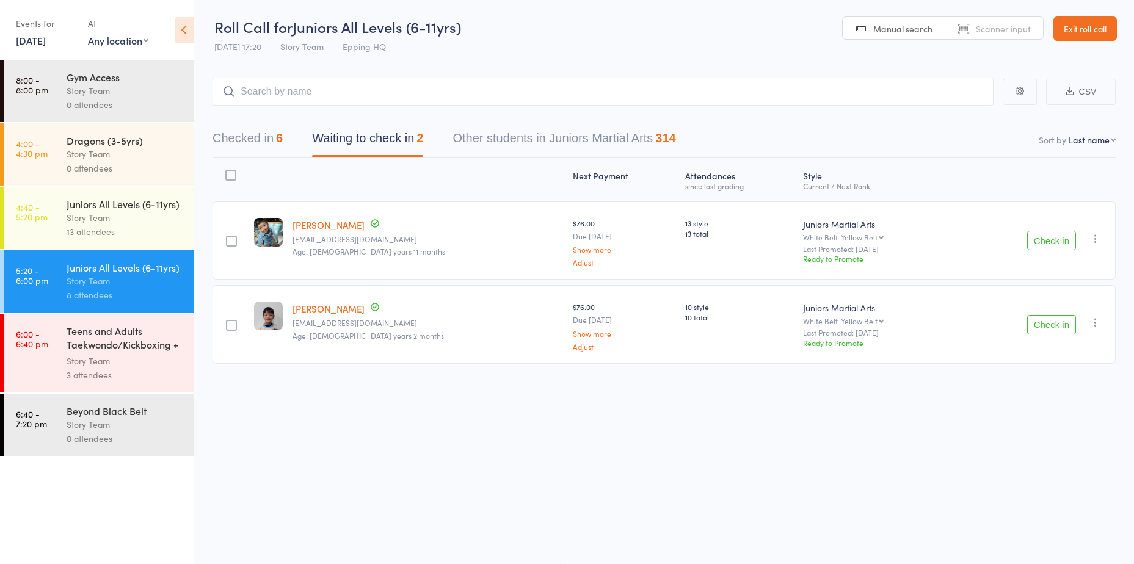
drag, startPoint x: 1044, startPoint y: 231, endPoint x: 1046, endPoint y: 240, distance: 8.9
click at [1044, 231] on button "Check in" at bounding box center [1051, 241] width 49 height 20
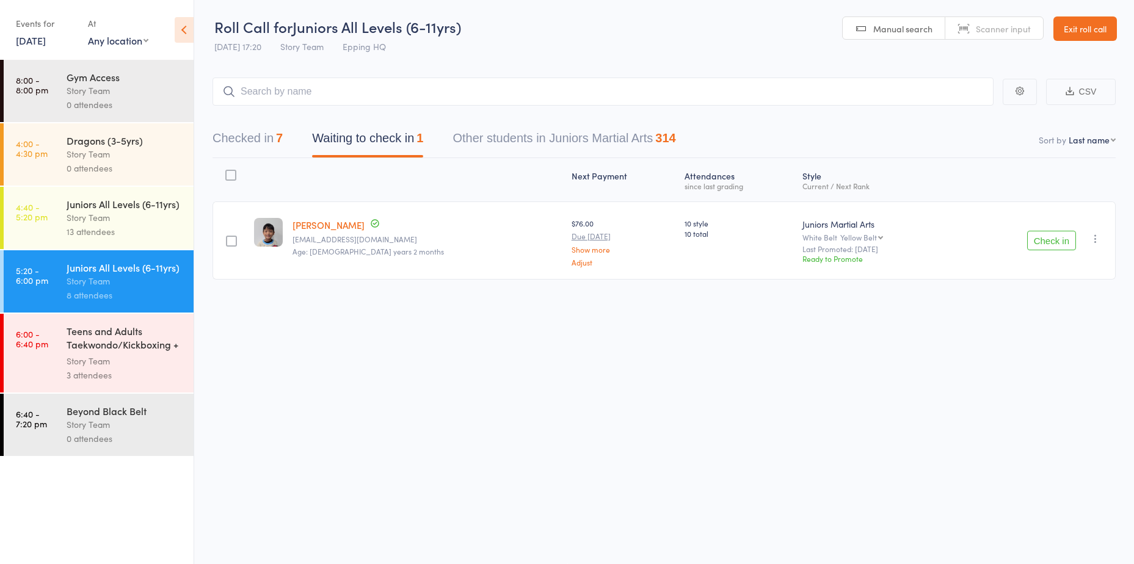
click at [270, 147] on button "Checked in 7" at bounding box center [247, 141] width 70 height 32
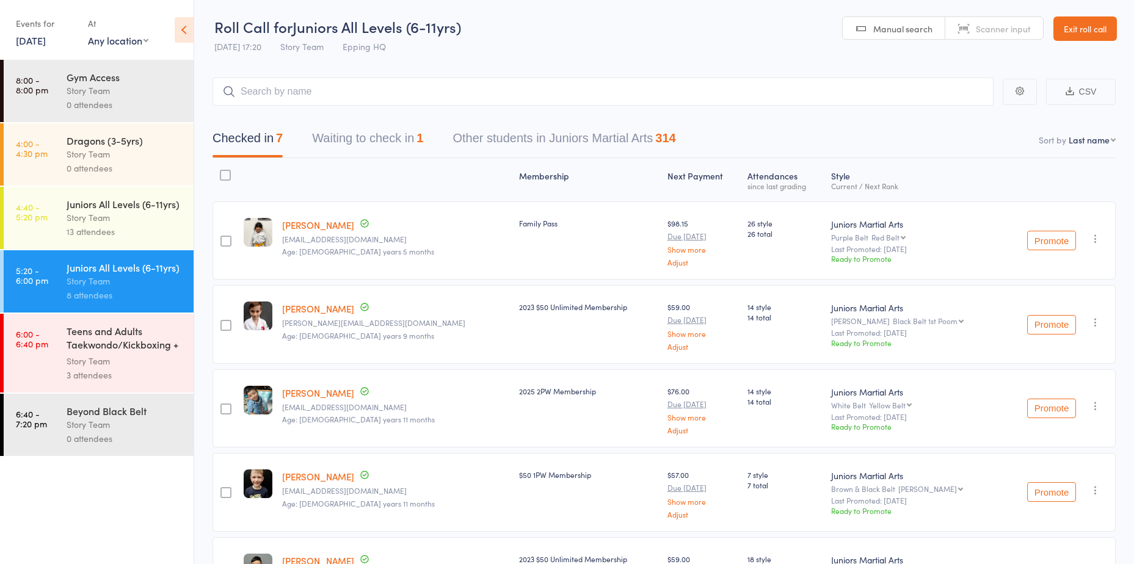
click at [370, 119] on div "Checked in 7 Waiting to check in 1 Other students in Juniors Martial Arts 314" at bounding box center [663, 132] width 903 height 52
click at [382, 134] on button "Waiting to check in 1" at bounding box center [367, 141] width 111 height 32
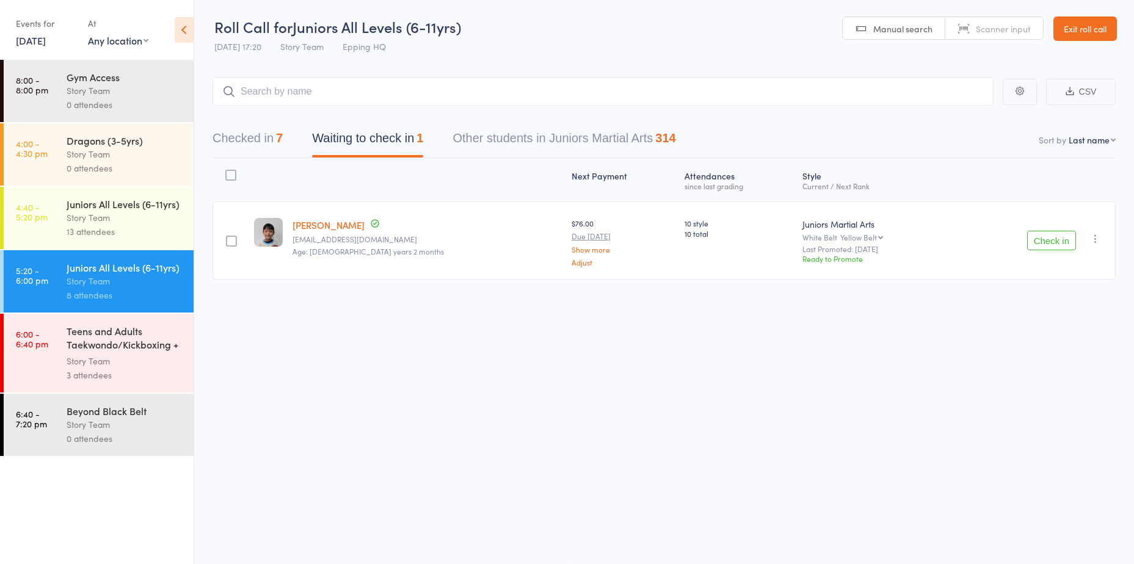
click at [1052, 247] on button "Check in" at bounding box center [1051, 241] width 49 height 20
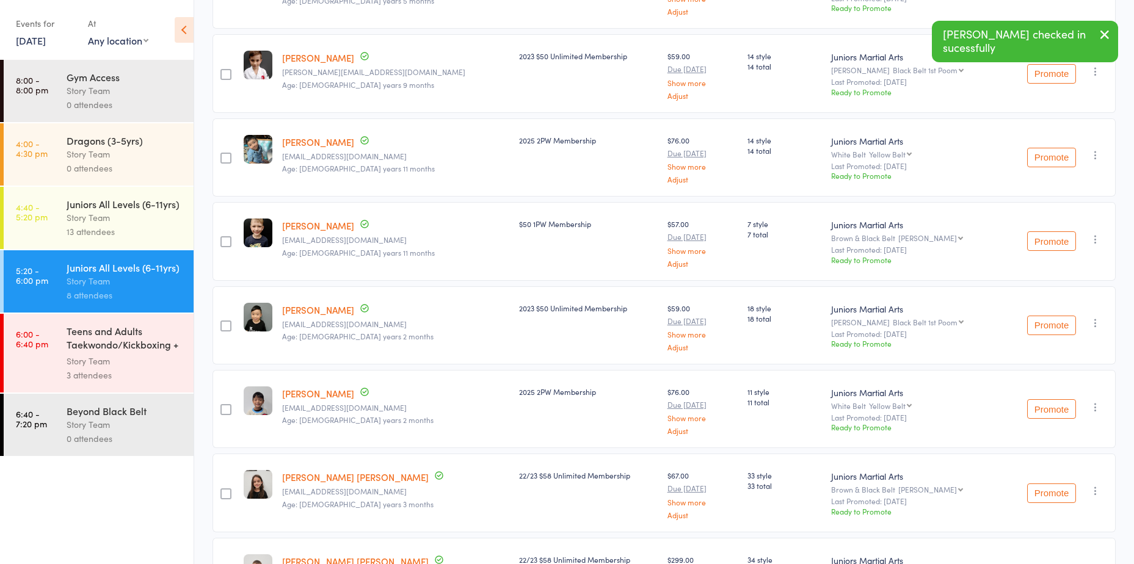
scroll to position [353, 0]
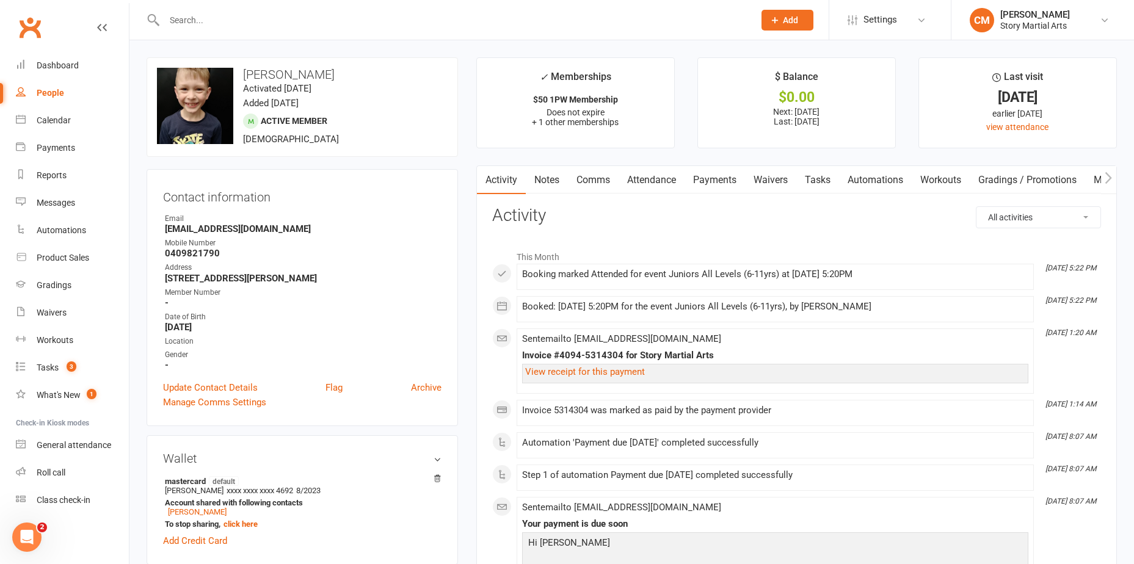
click at [714, 183] on link "Payments" at bounding box center [714, 180] width 60 height 28
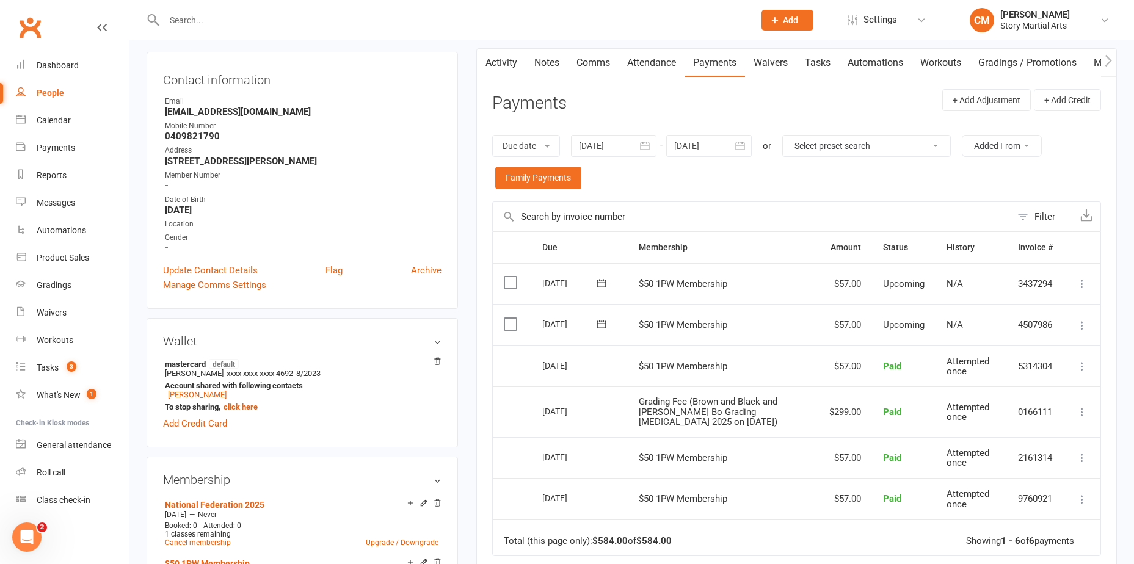
scroll to position [122, 0]
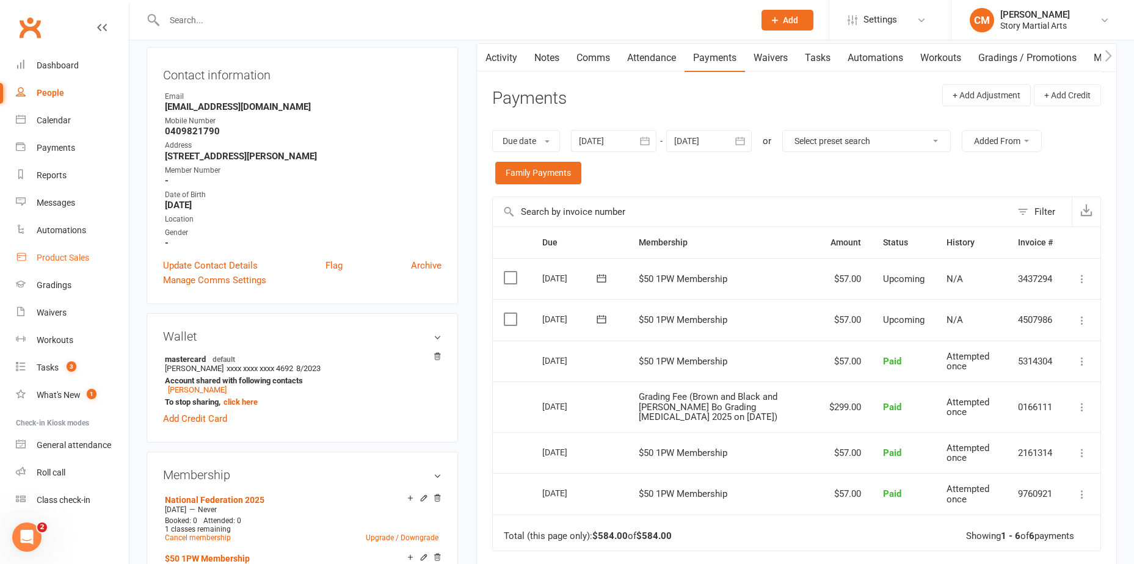
click at [85, 260] on div "Product Sales" at bounding box center [63, 258] width 52 height 10
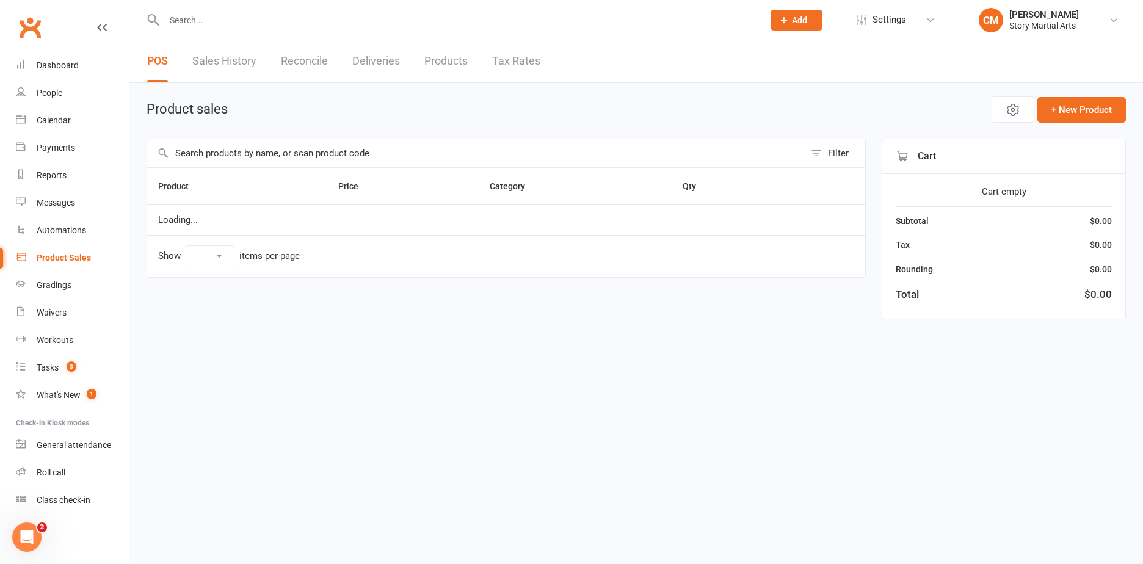
select select "10"
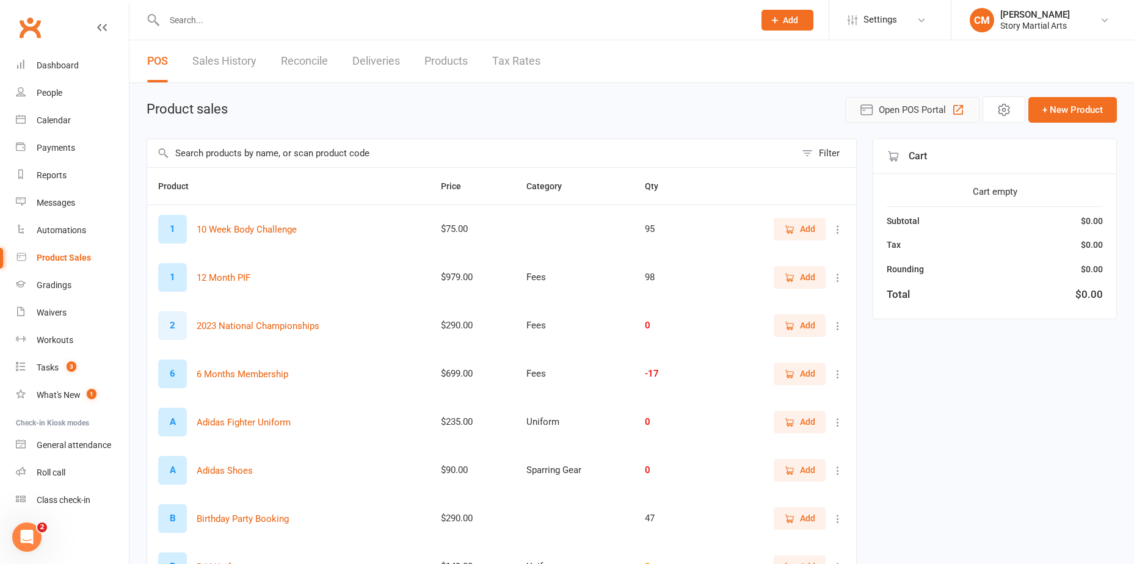
click at [948, 113] on button "Open POS Portal" at bounding box center [912, 110] width 134 height 26
click at [211, 57] on link "Sales History" at bounding box center [224, 61] width 64 height 42
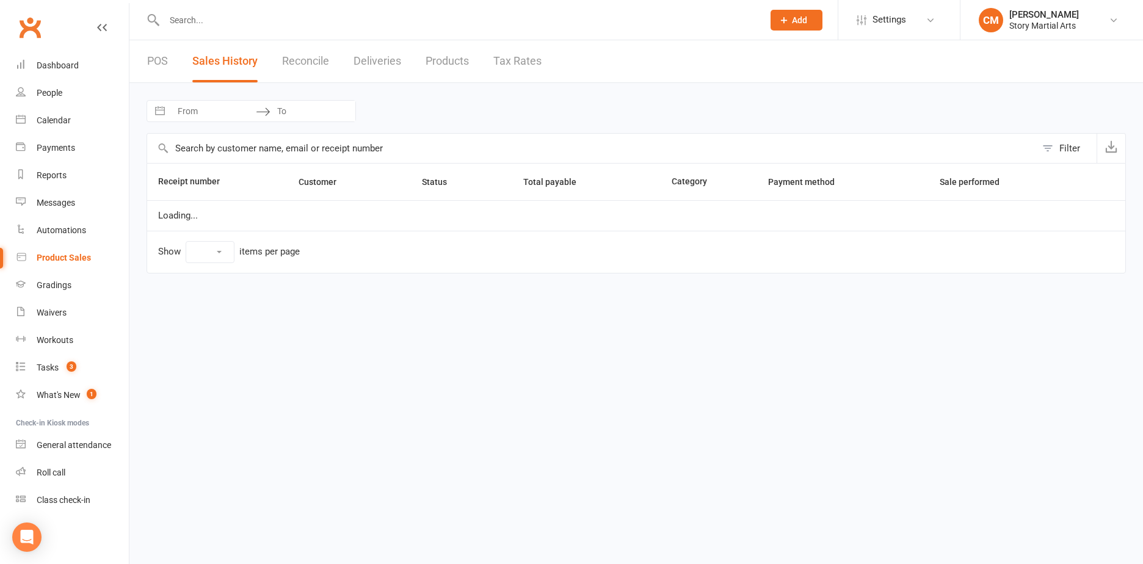
select select "25"
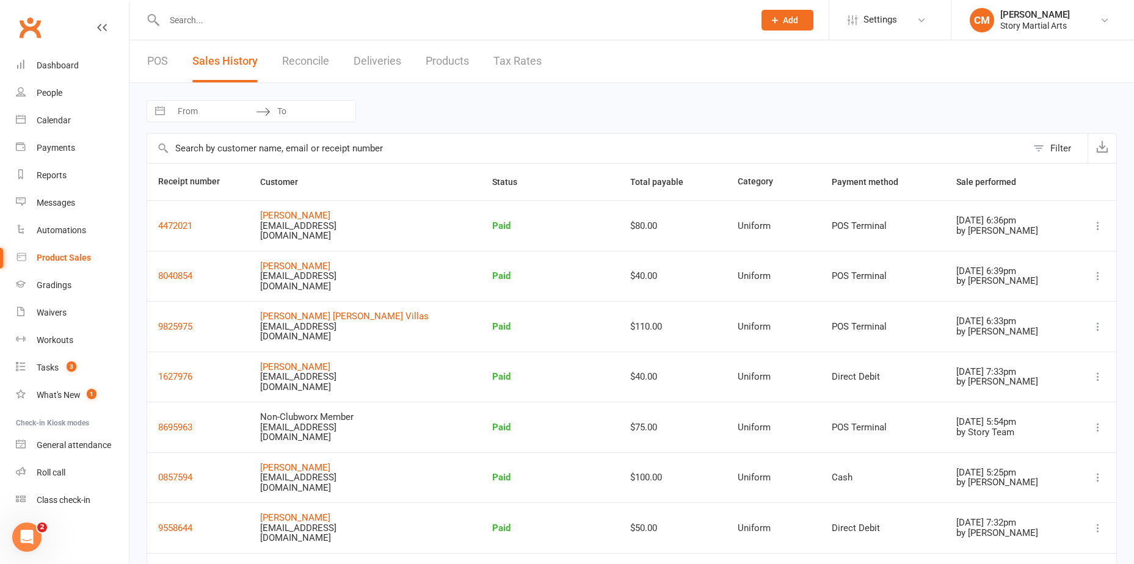
click at [170, 62] on div "POS Sales History Reconcile Deliveries Products Tax Rates" at bounding box center [344, 61] width 430 height 42
click at [164, 60] on link "POS" at bounding box center [157, 61] width 21 height 42
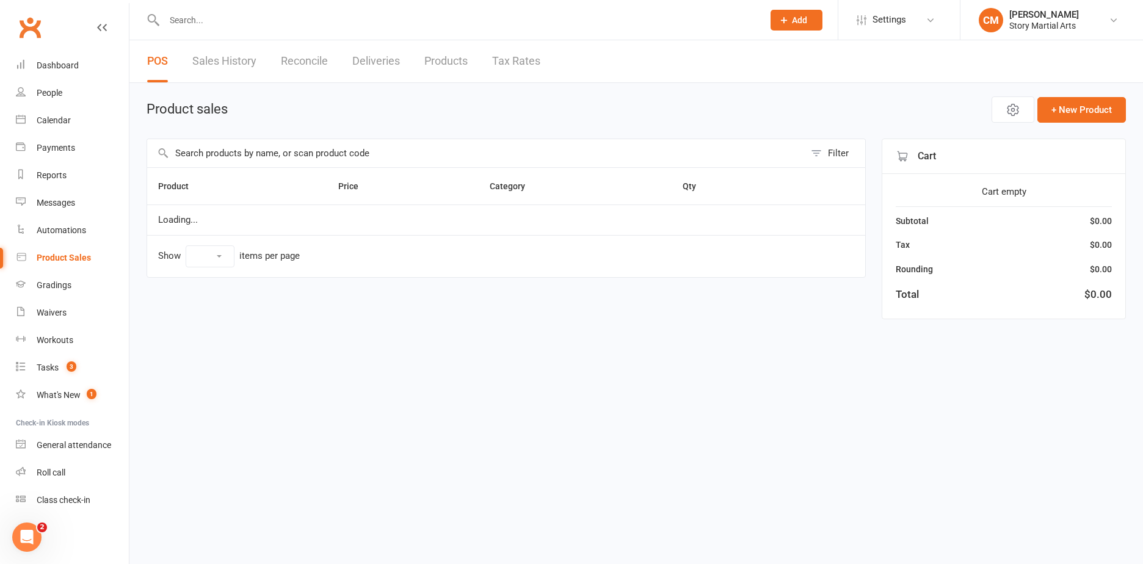
select select "10"
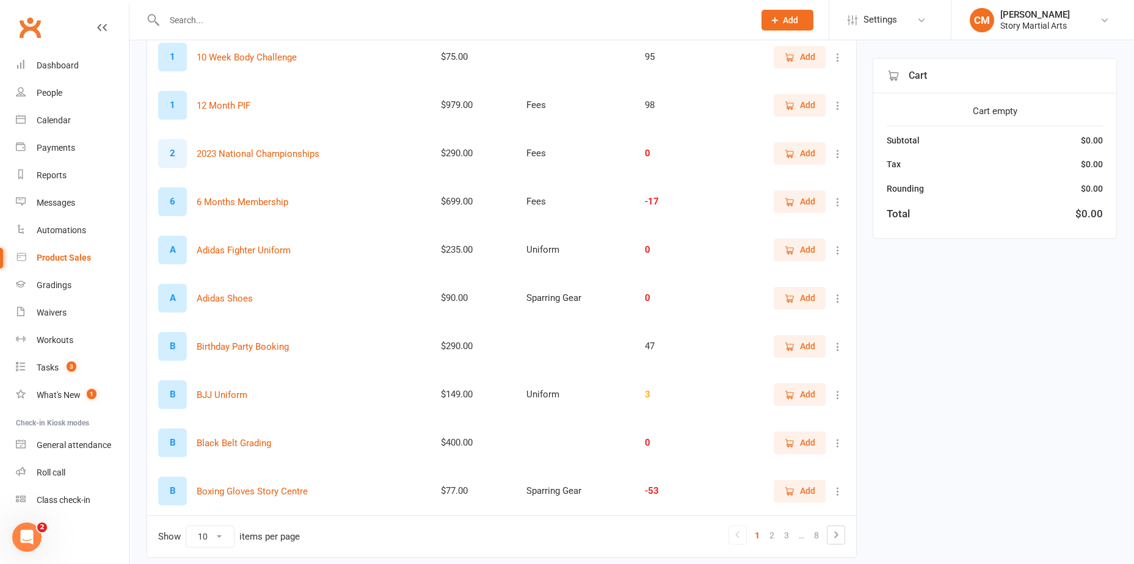
scroll to position [218, 0]
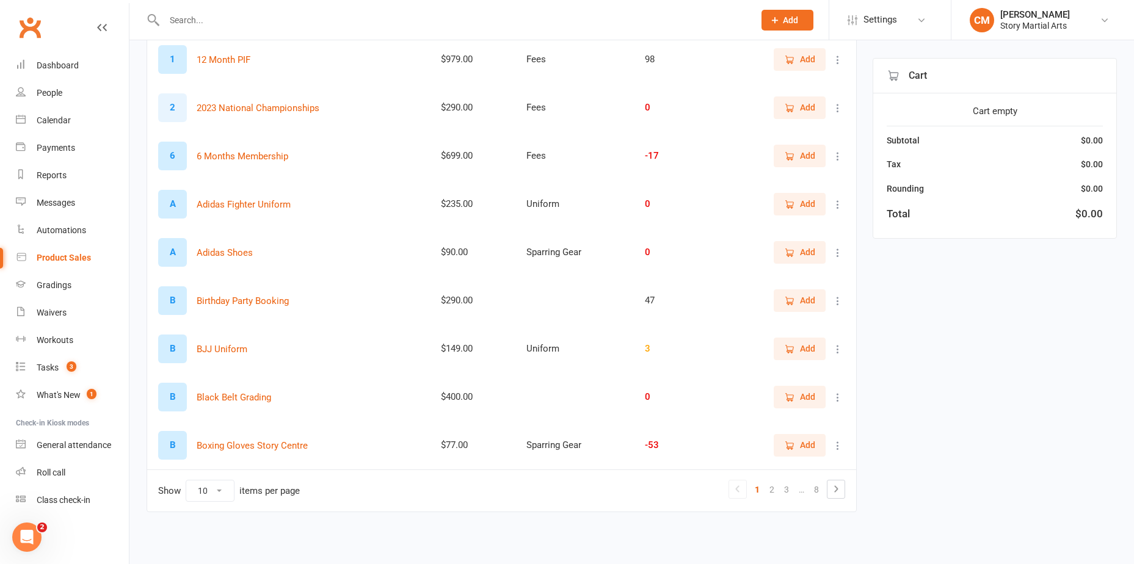
click at [795, 298] on span "Add" at bounding box center [799, 300] width 31 height 13
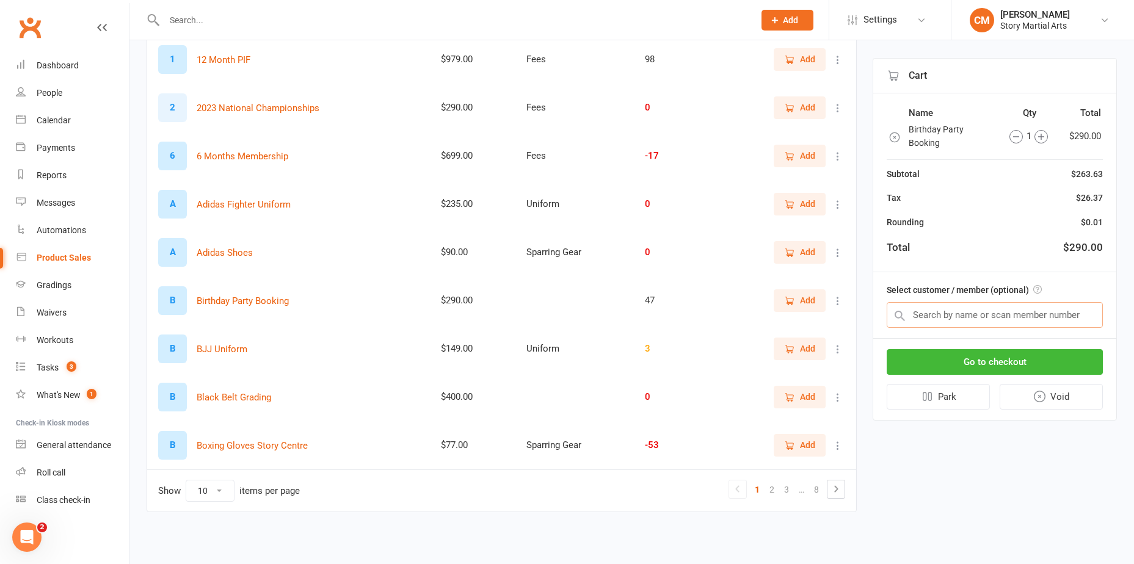
click at [991, 314] on input "text" at bounding box center [994, 315] width 216 height 26
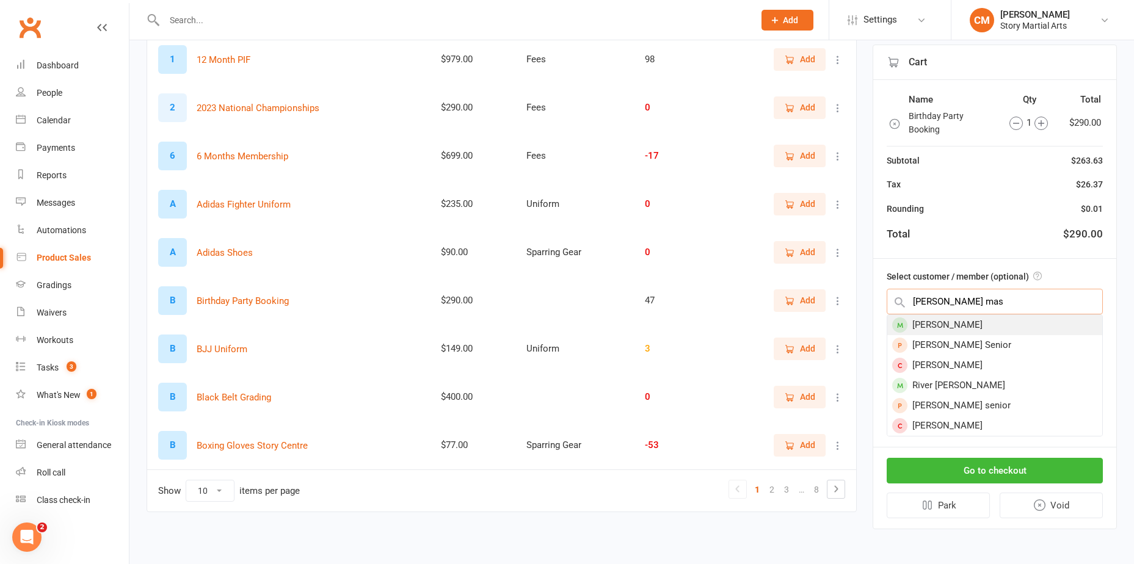
type input "riley mas"
click at [979, 326] on div "[PERSON_NAME]" at bounding box center [994, 325] width 215 height 20
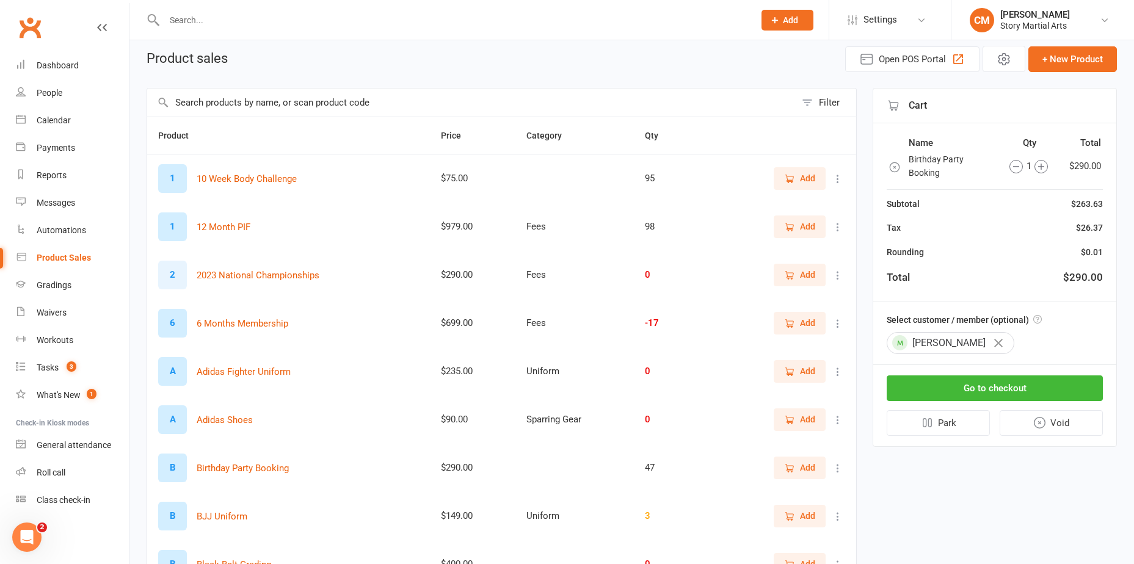
scroll to position [122, 0]
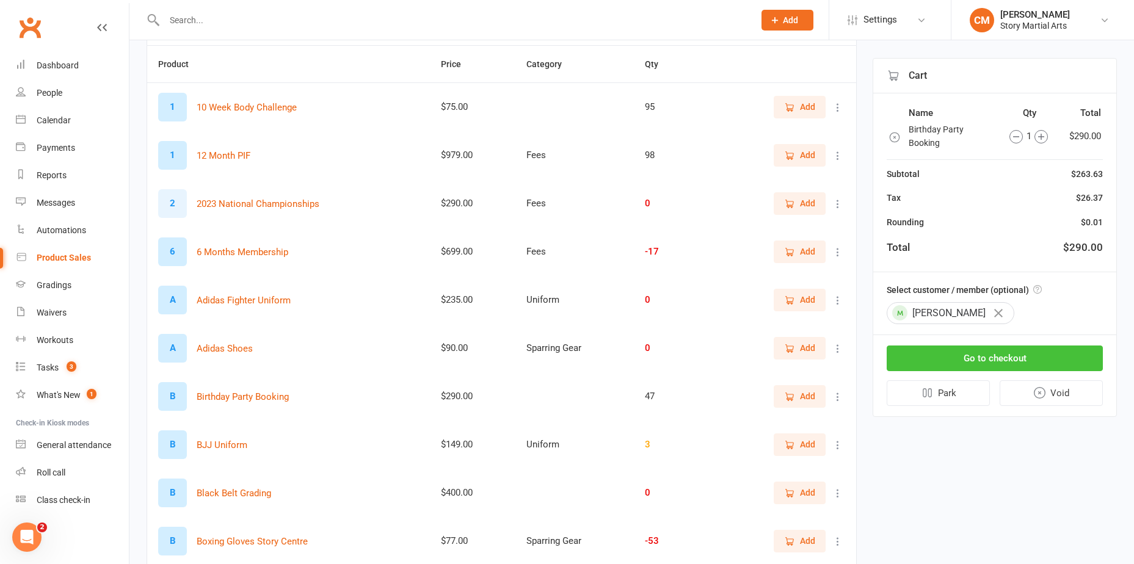
click at [1007, 356] on button "Go to checkout" at bounding box center [994, 359] width 216 height 26
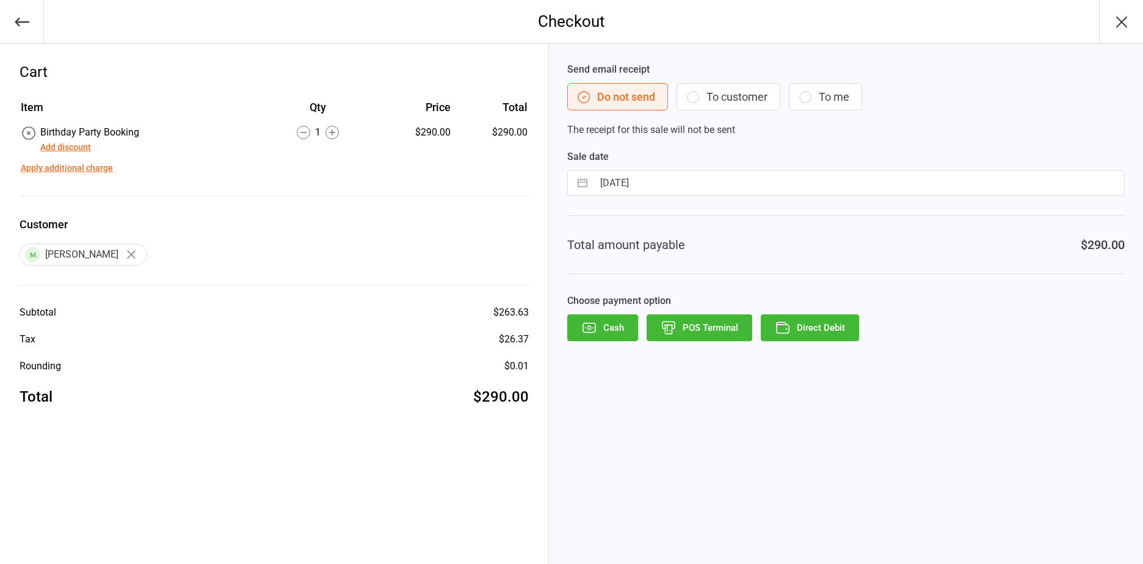
click at [581, 181] on button "button" at bounding box center [582, 183] width 22 height 24
select select "7"
select select "2025"
select select "8"
select select "2025"
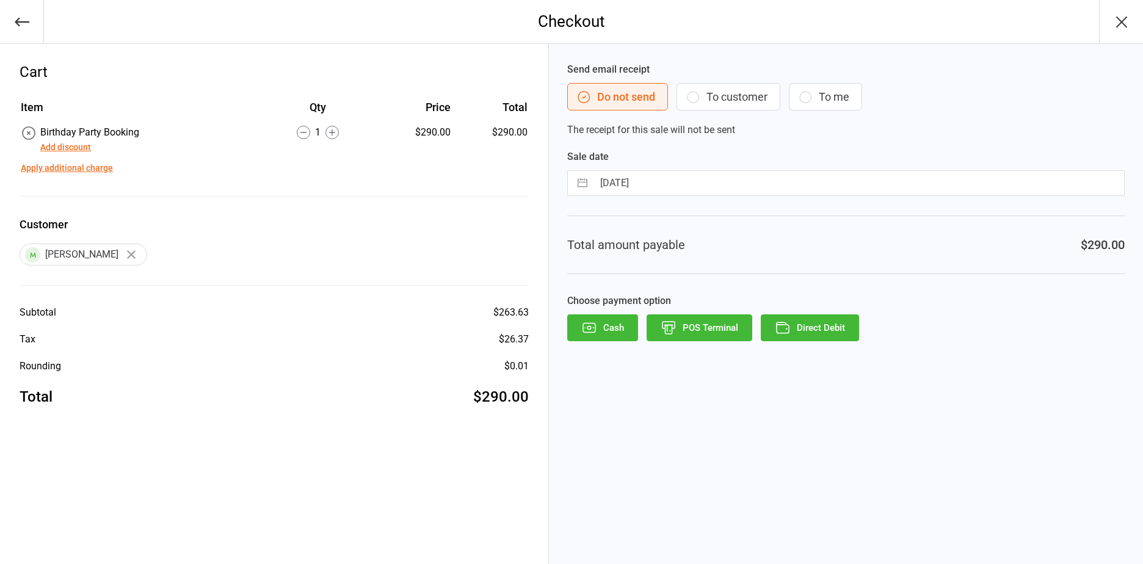
select select "9"
select select "2025"
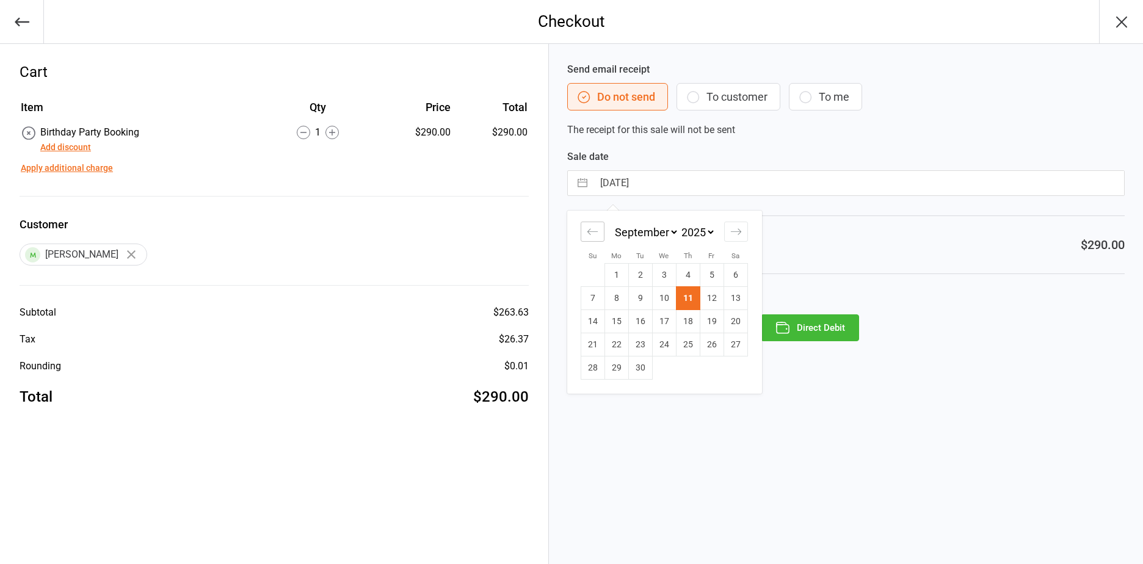
click at [596, 236] on icon "Move backward to switch to the previous month." at bounding box center [593, 232] width 12 height 12
select select "6"
select select "2025"
click at [695, 369] on td "28" at bounding box center [688, 367] width 24 height 23
type input "[DATE]"
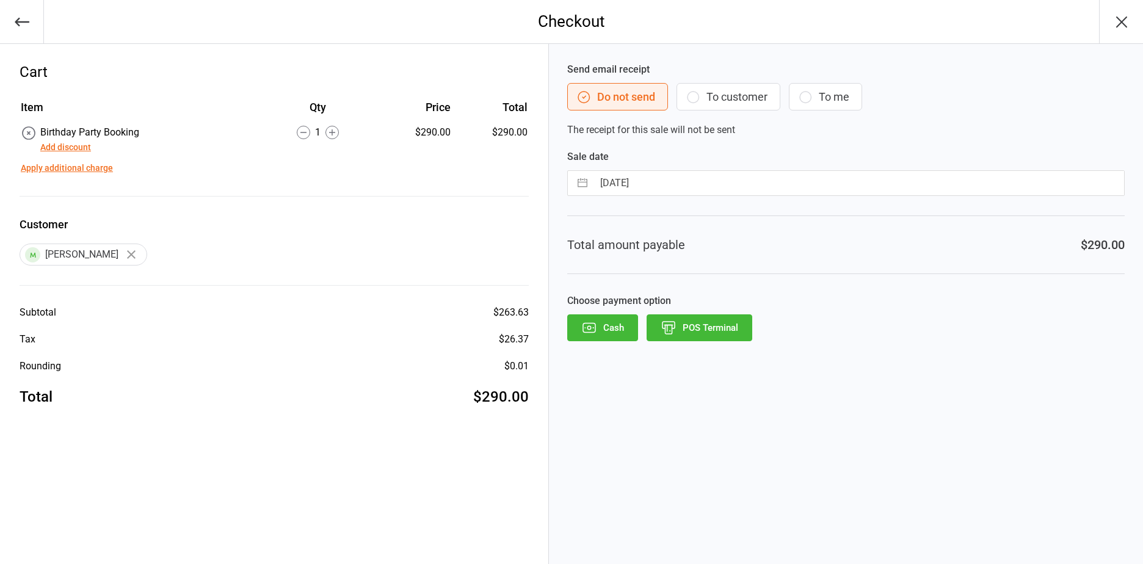
click at [709, 330] on button "POS Terminal" at bounding box center [699, 327] width 106 height 27
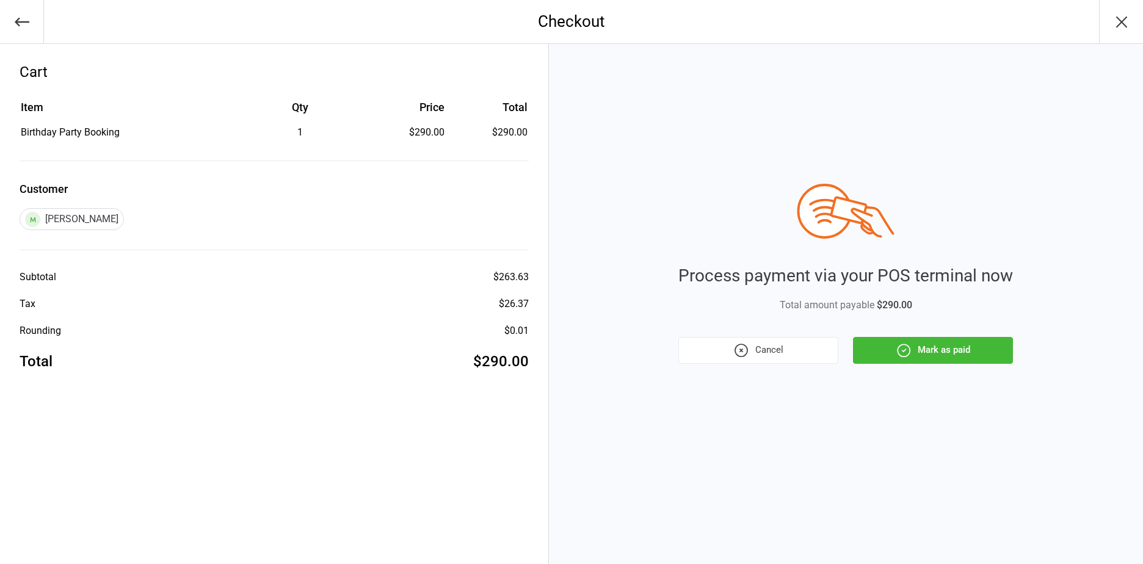
click at [946, 353] on button "Mark as paid" at bounding box center [933, 350] width 160 height 27
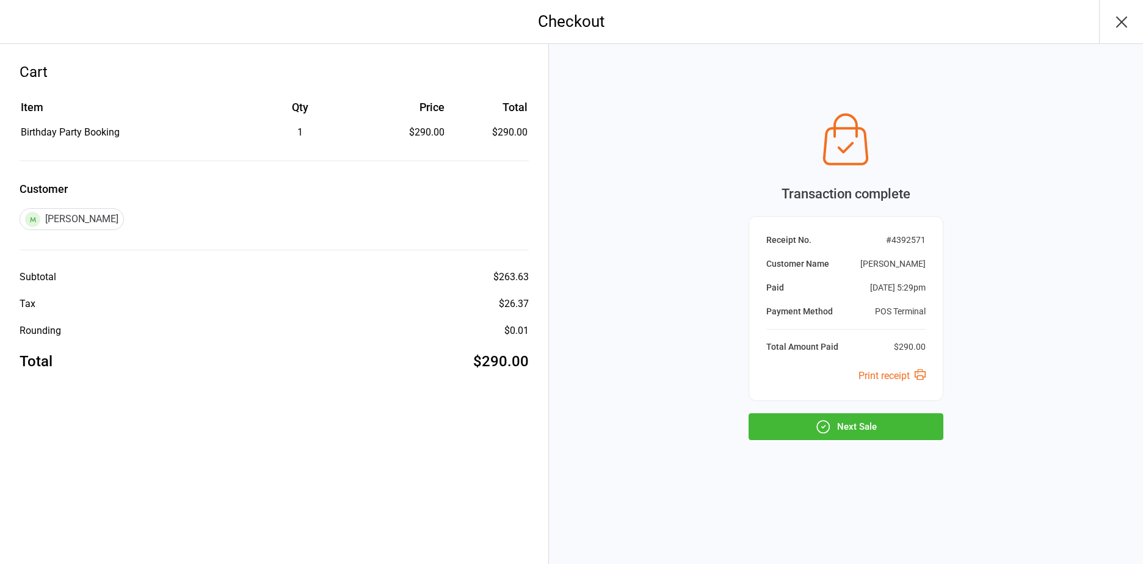
click at [835, 430] on button "Next Sale" at bounding box center [845, 426] width 195 height 27
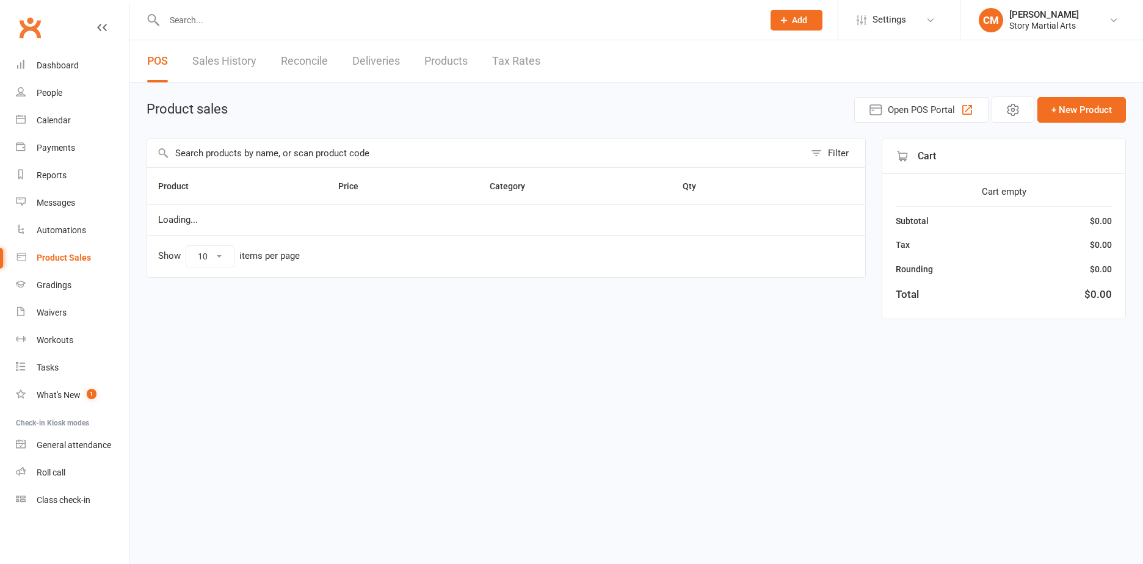
click at [306, 13] on input "text" at bounding box center [458, 20] width 594 height 17
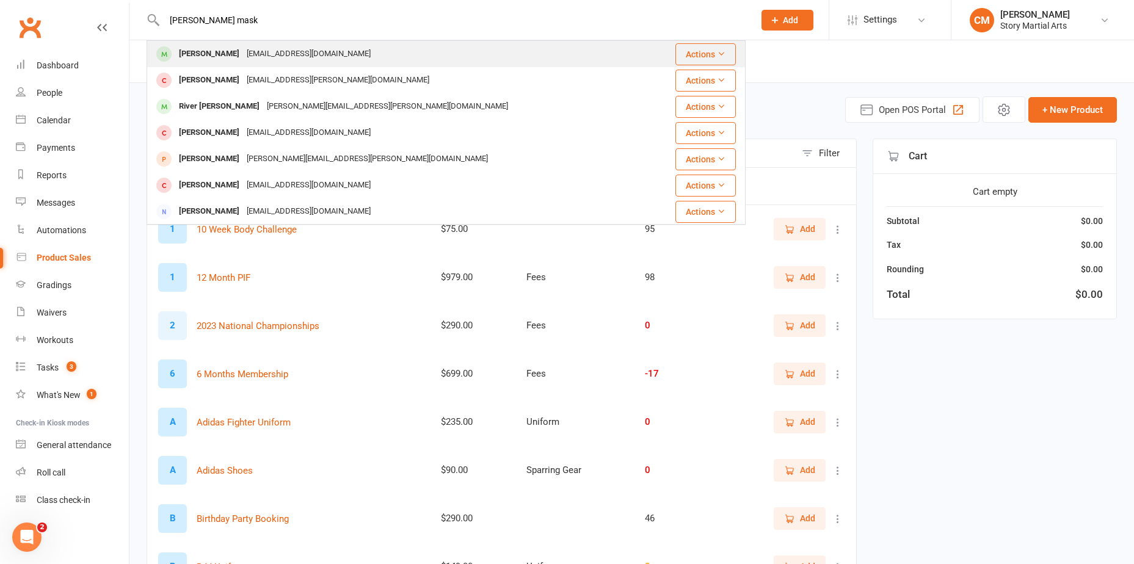
type input "riley mask"
click at [217, 56] on div "[PERSON_NAME]" at bounding box center [209, 54] width 68 height 18
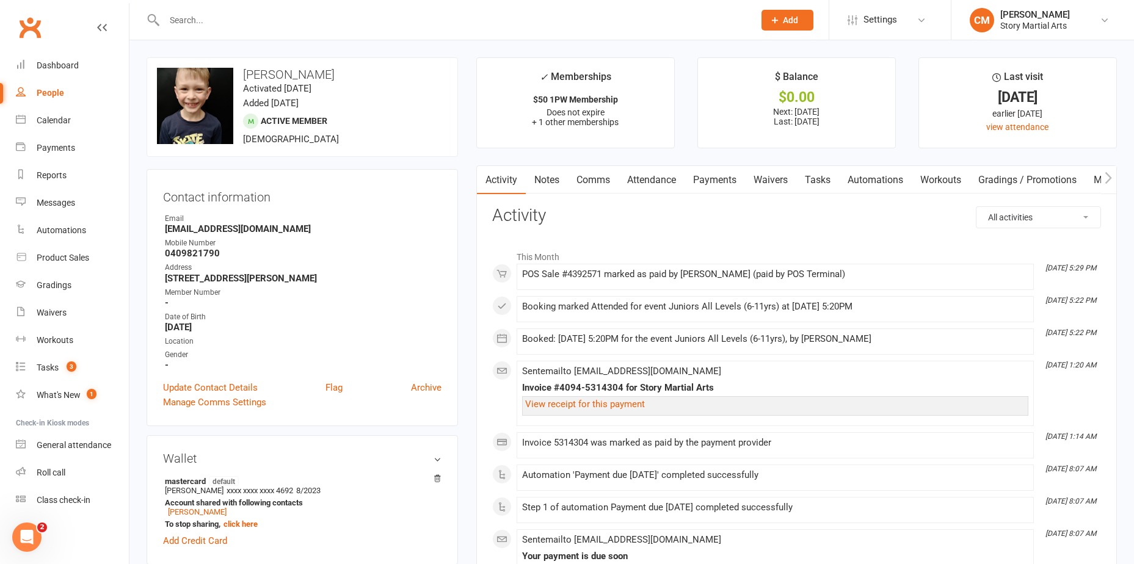
click at [717, 182] on link "Payments" at bounding box center [714, 180] width 60 height 28
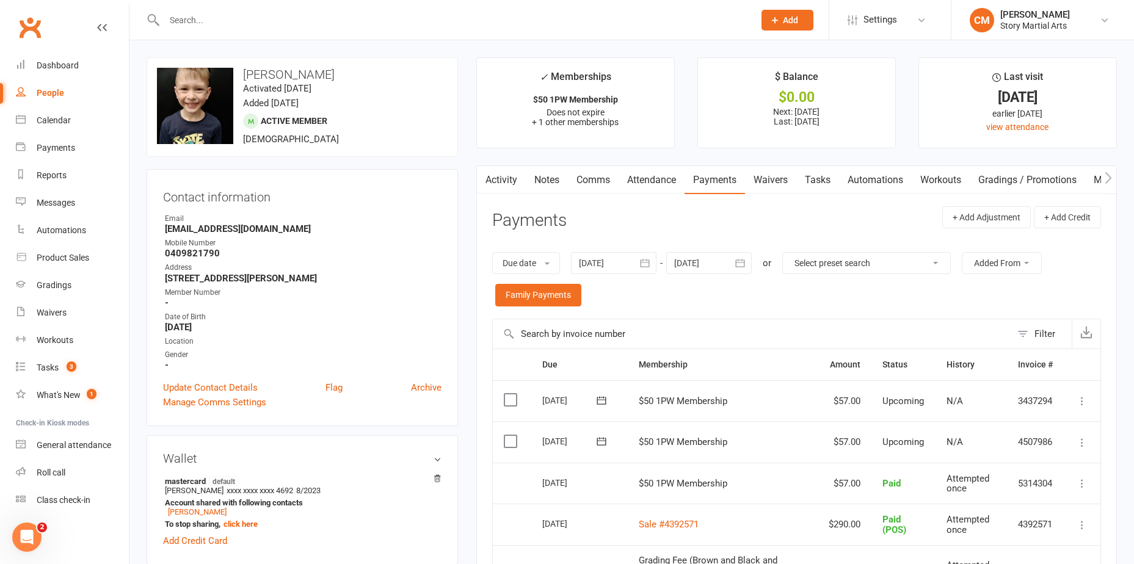
click at [512, 184] on link "Activity" at bounding box center [501, 180] width 49 height 28
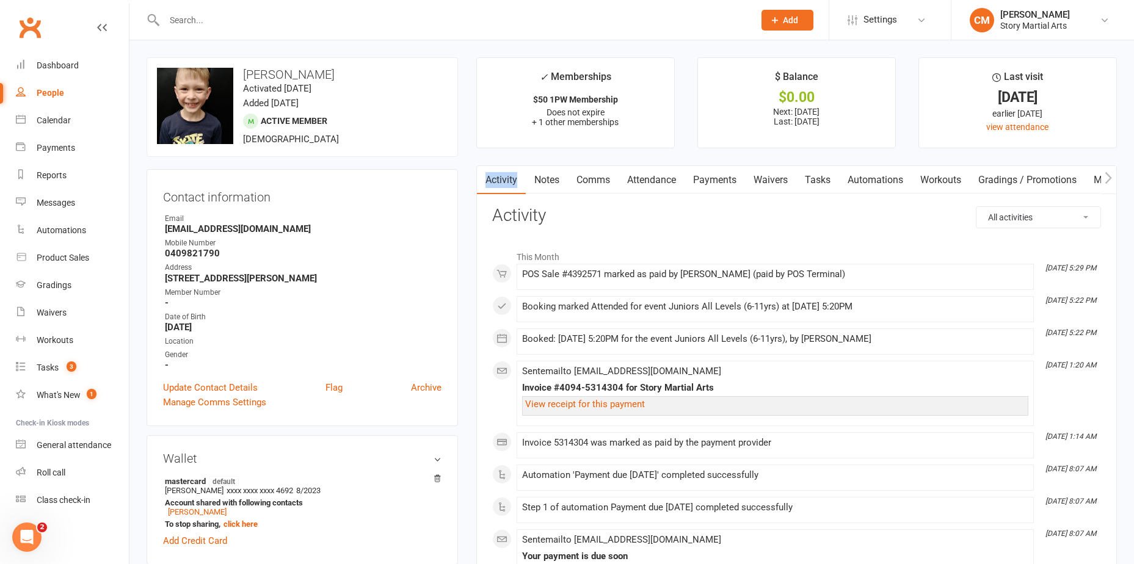
drag, startPoint x: 540, startPoint y: 161, endPoint x: 554, endPoint y: 192, distance: 33.3
click at [554, 192] on link "Notes" at bounding box center [547, 180] width 42 height 28
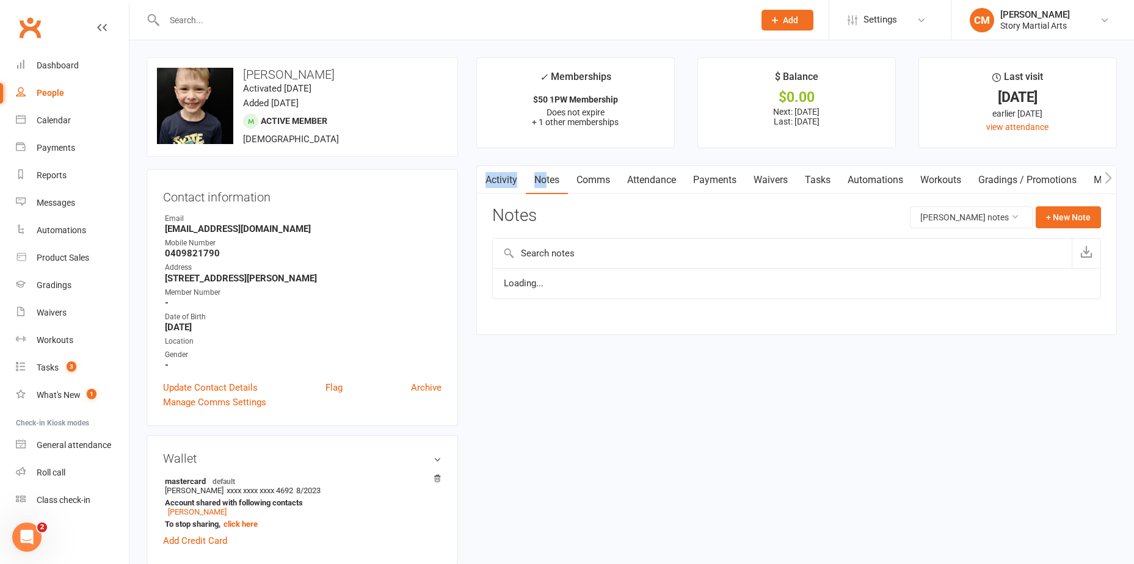
click at [546, 178] on link "Notes" at bounding box center [547, 180] width 42 height 28
click at [559, 261] on input "text" at bounding box center [782, 253] width 579 height 29
click at [1065, 216] on button "+ New Note" at bounding box center [1067, 217] width 65 height 22
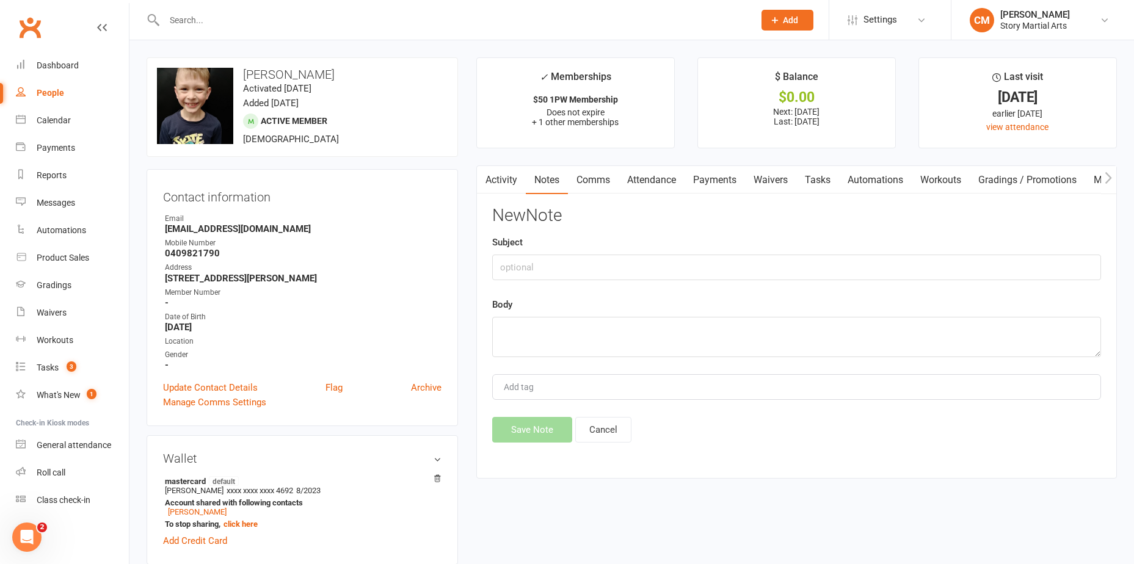
click at [557, 312] on div "Body" at bounding box center [796, 327] width 609 height 60
drag, startPoint x: 552, startPoint y: 324, endPoint x: 566, endPoint y: 319, distance: 15.1
click at [552, 324] on textarea at bounding box center [796, 337] width 609 height 40
click at [871, 355] on textarea "Birthday party booked for Sat 20th Sept" at bounding box center [796, 337] width 609 height 40
type textarea "Birthday party booked for Sat 20th Sept 1pm"
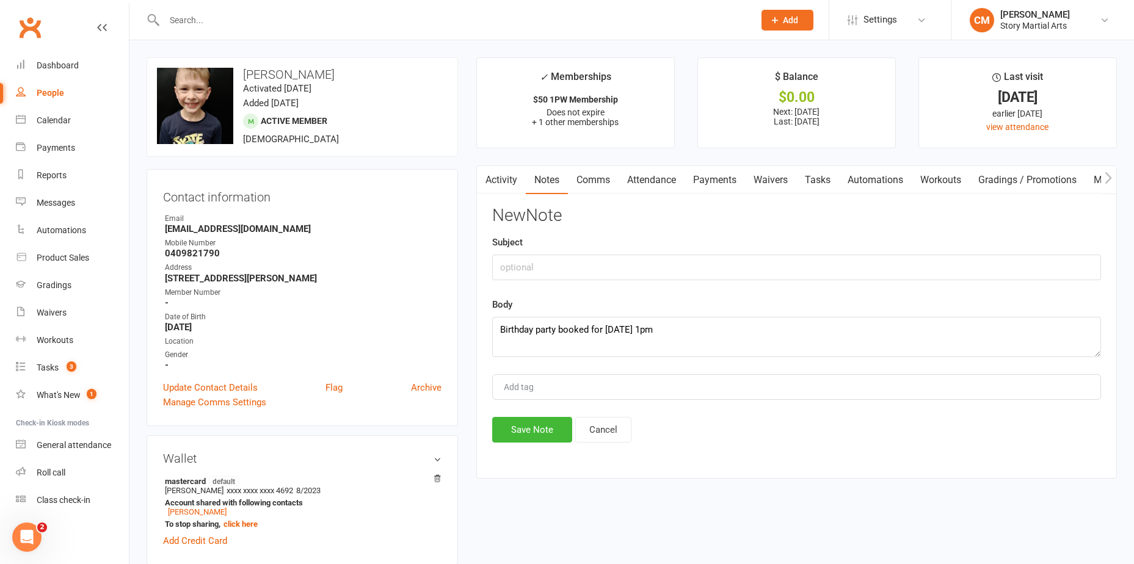
click at [514, 416] on div "New Note Subject Body Birthday party booked for Sat 20th Sept 1pm Add tag Save …" at bounding box center [796, 324] width 609 height 236
click at [524, 428] on button "Save Note" at bounding box center [532, 430] width 80 height 26
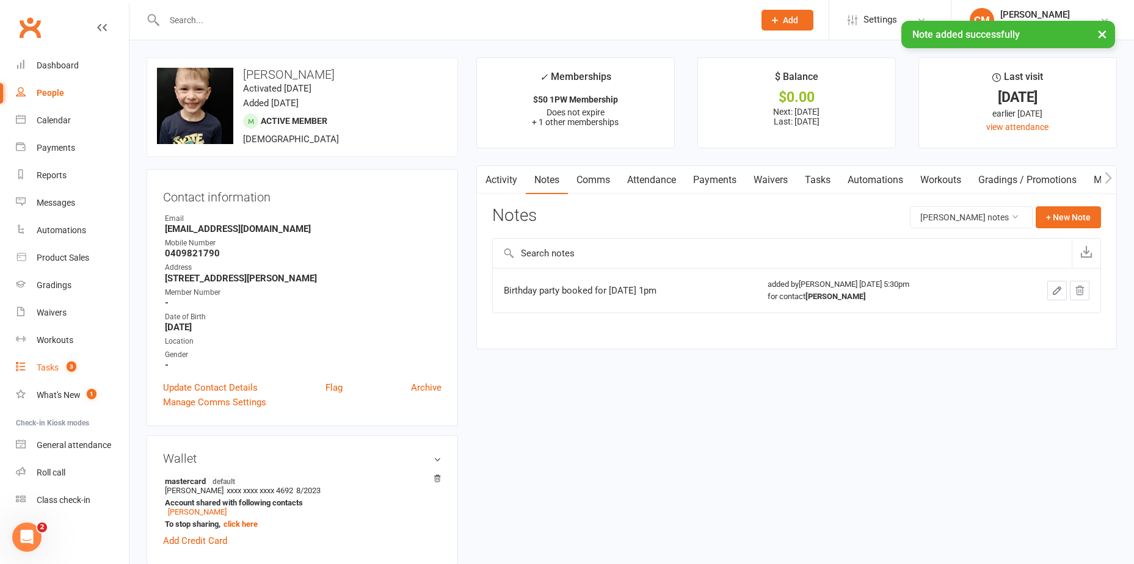
click at [51, 358] on link "Tasks 3" at bounding box center [72, 367] width 113 height 27
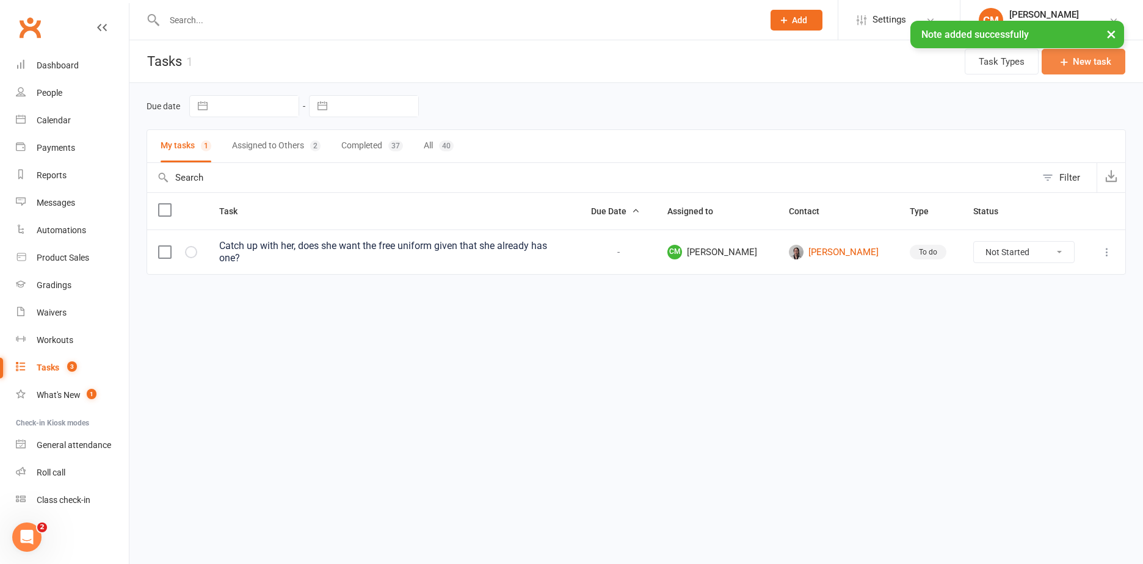
click at [1101, 68] on button "New task" at bounding box center [1083, 62] width 84 height 26
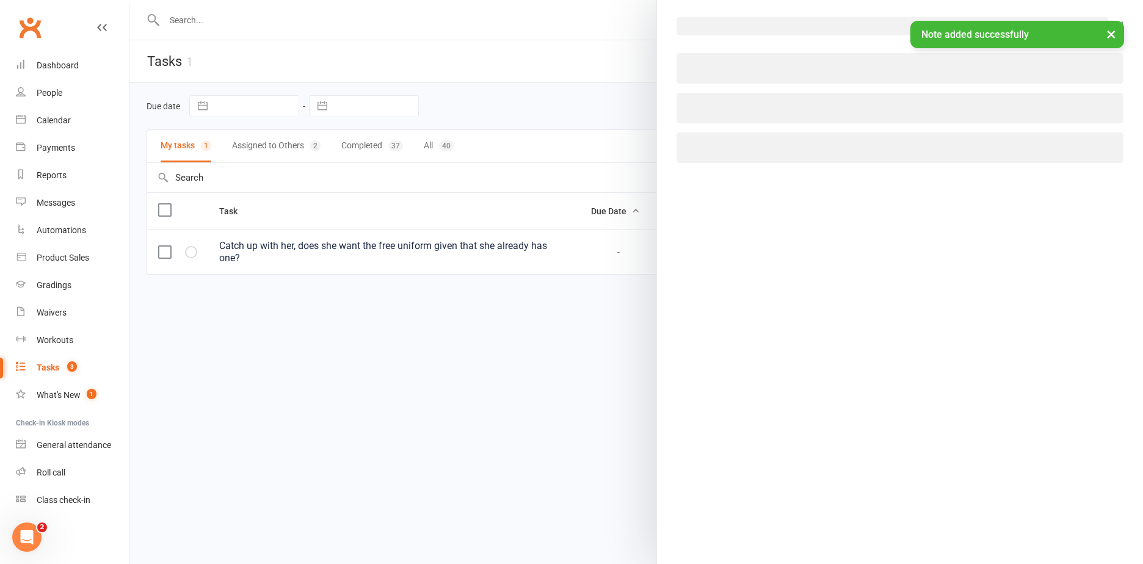
select select "53247"
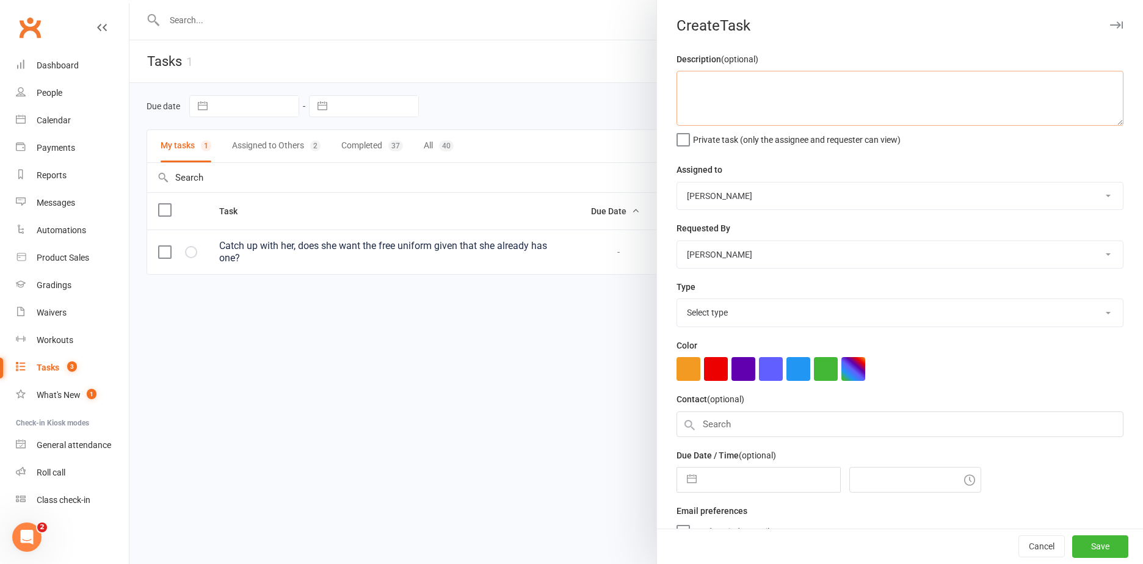
click at [759, 104] on textarea at bounding box center [899, 98] width 447 height 55
type textarea "Riley Maskell birthday party Sat 20/09/2025 1pm"
click at [709, 253] on select "Story Team Antonio Zuccara Chris Wilson Elizabeth El-jarid Casey Moore" at bounding box center [900, 254] width 446 height 27
click at [723, 206] on select "Story Team Antonio Zuccara Chris Wilson Elizabeth El-jarid Casey Moore" at bounding box center [900, 196] width 446 height 27
select select "49988"
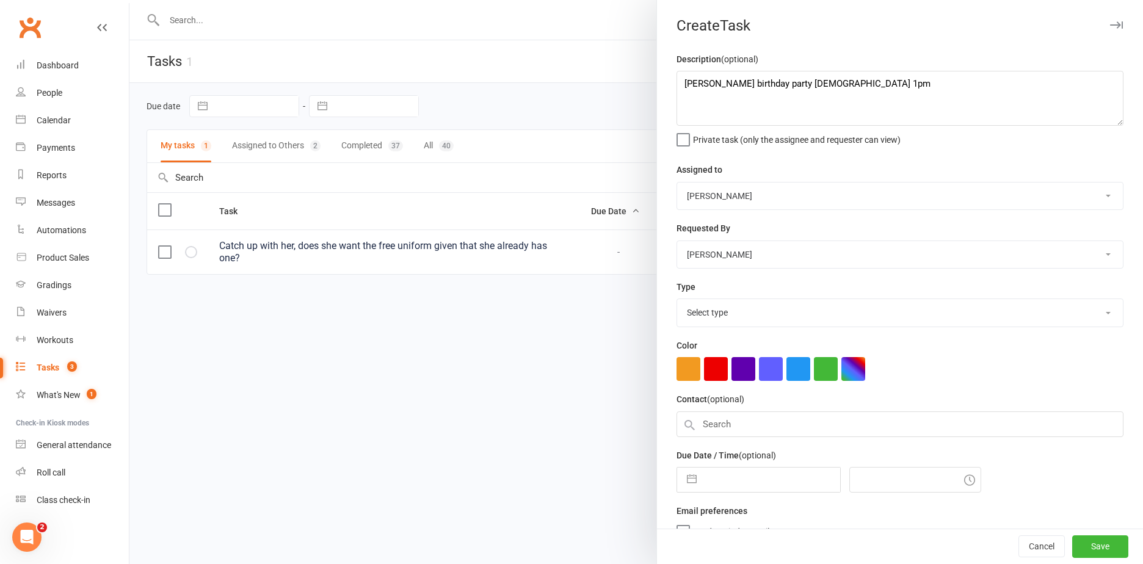
click at [677, 183] on select "Story Team Antonio Zuccara Chris Wilson Elizabeth El-jarid Casey Moore" at bounding box center [900, 196] width 446 height 27
click at [682, 485] on button "button" at bounding box center [692, 480] width 22 height 24
select select "7"
select select "2025"
select select "8"
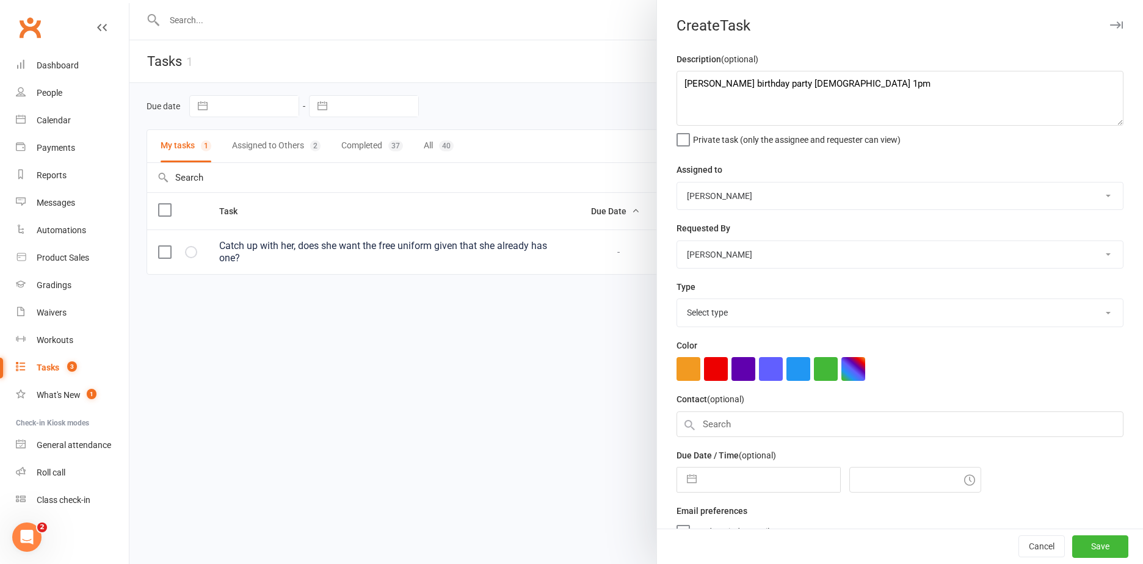
select select "2025"
select select "9"
select select "2025"
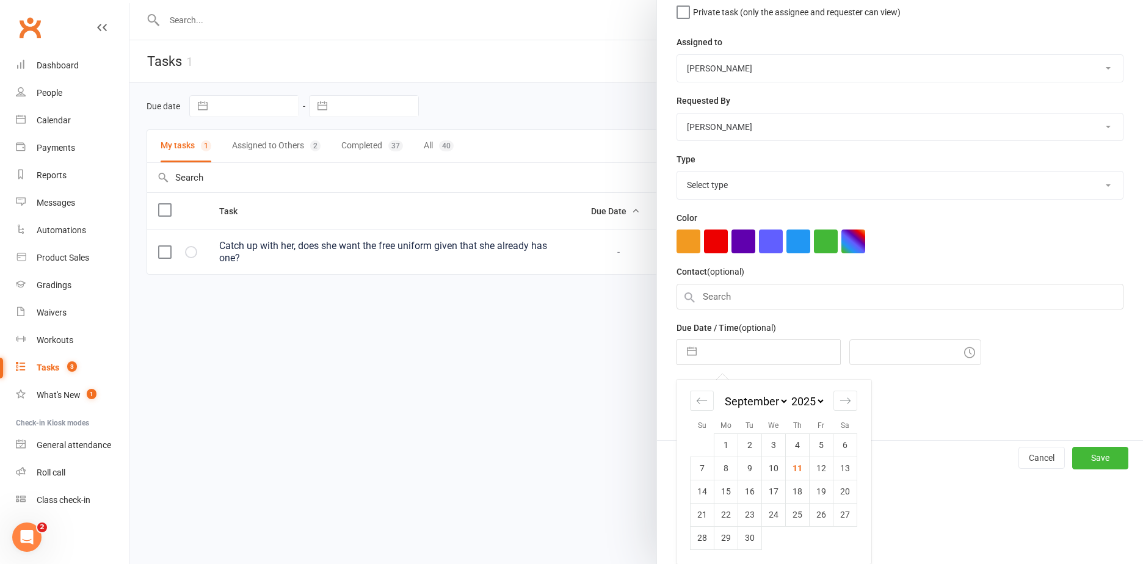
scroll to position [132, 0]
click at [844, 487] on td "20" at bounding box center [845, 491] width 24 height 23
type input "20 Sep 2025"
type input "5:30pm"
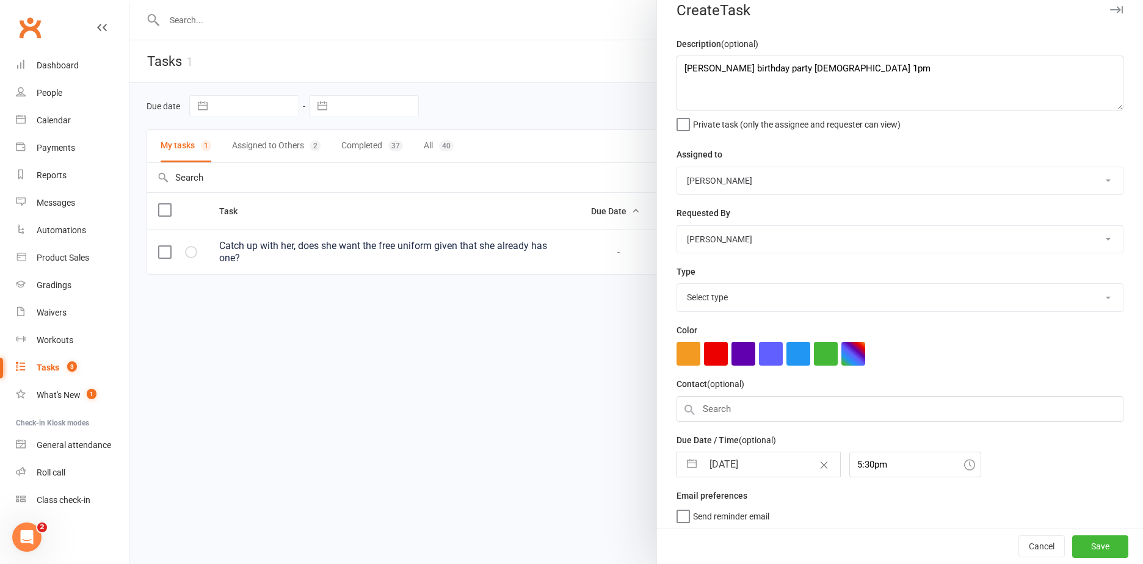
scroll to position [0, 0]
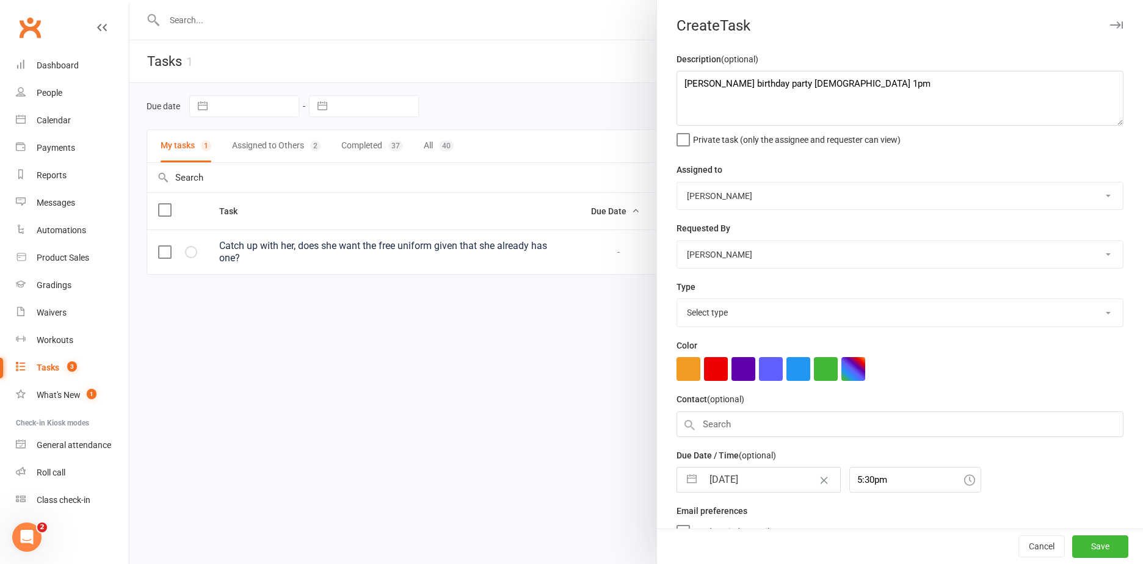
click at [762, 324] on select "Select type Birthday parties Check notes for: E-mail Meeting Paid by pos gradin…" at bounding box center [900, 312] width 446 height 27
click at [731, 313] on select "Select type Birthday parties Check notes for: E-mail Meeting Paid by pos gradin…" at bounding box center [900, 312] width 446 height 27
select select "16496"
click at [677, 302] on select "Select type Birthday parties Check notes for: E-mail Meeting Paid by pos gradin…" at bounding box center [900, 312] width 446 height 27
click at [747, 308] on select "Birthday parties Check notes for: E-mail Meeting Paid by pos grading Phone call…" at bounding box center [900, 312] width 446 height 27
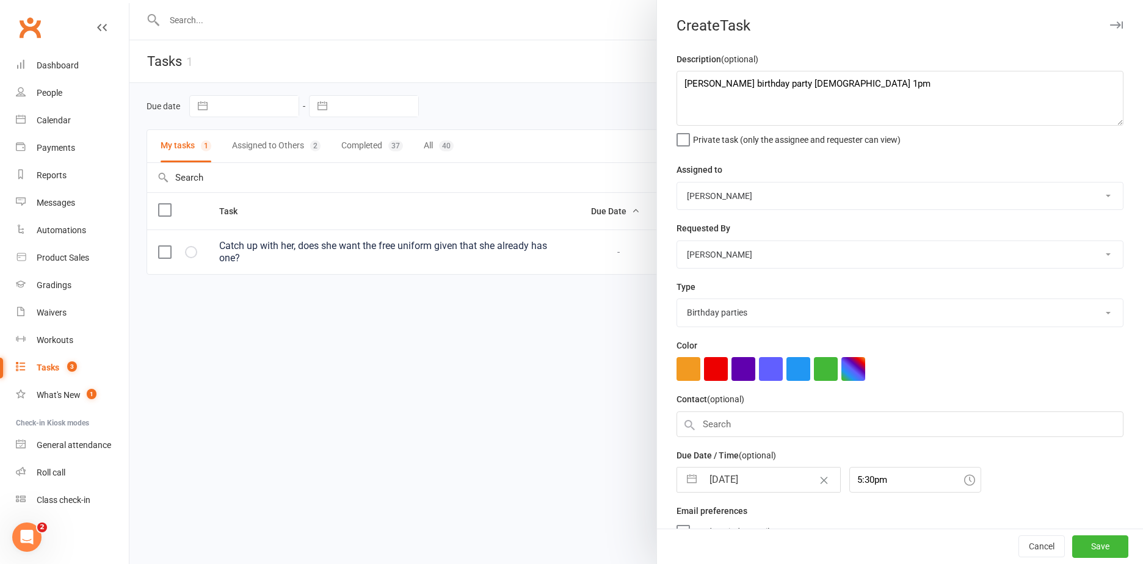
drag, startPoint x: 754, startPoint y: 311, endPoint x: 773, endPoint y: 311, distance: 19.5
click at [754, 311] on select "Birthday parties Check notes for: E-mail Meeting Paid by pos grading Phone call…" at bounding box center [900, 312] width 446 height 27
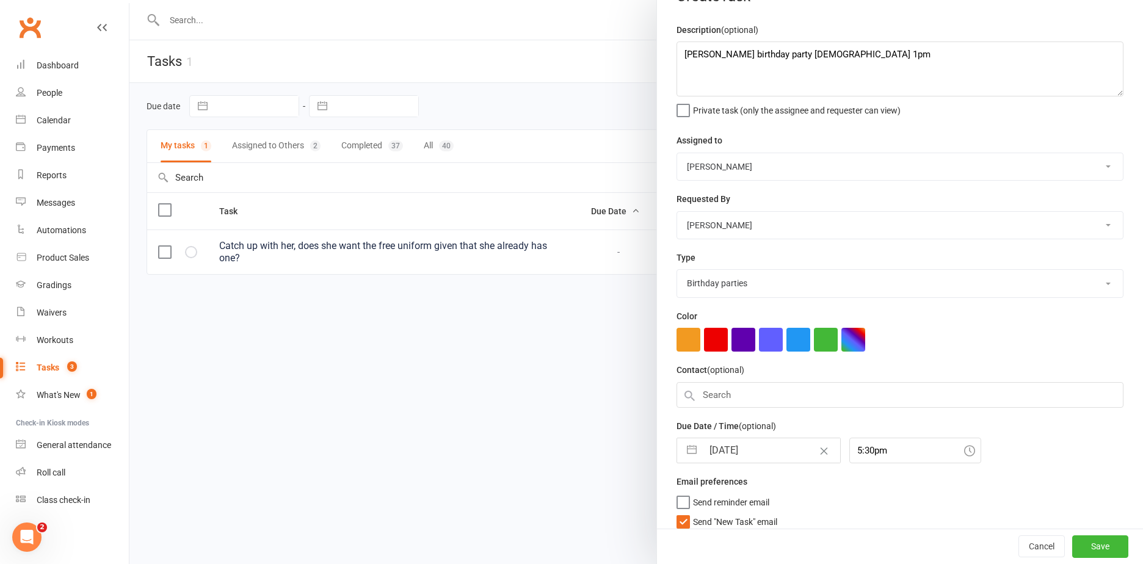
scroll to position [44, 0]
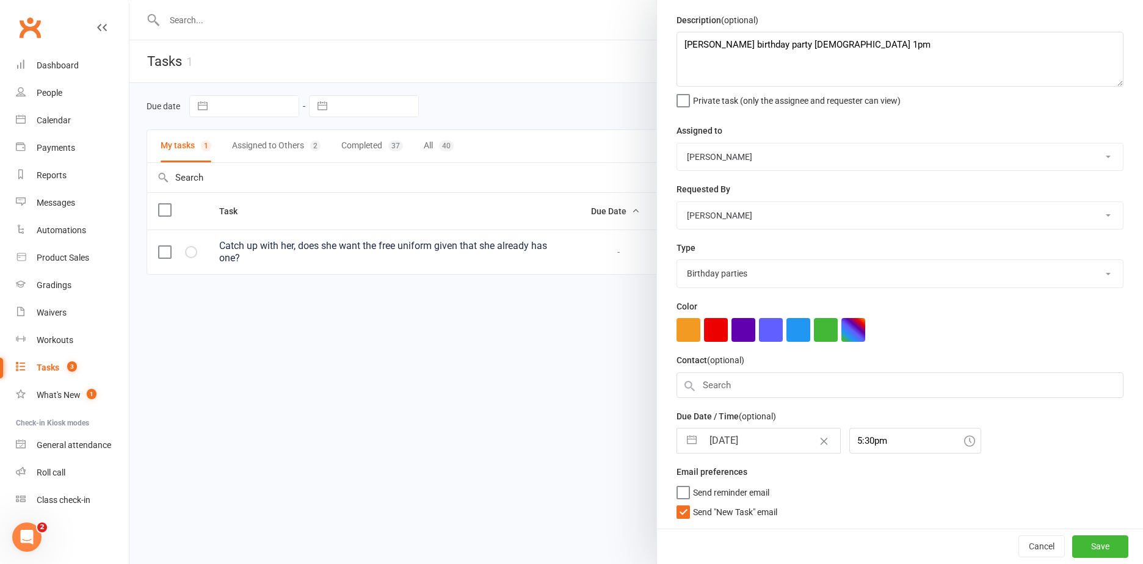
click at [964, 441] on icon at bounding box center [969, 440] width 11 height 11
click at [964, 440] on icon at bounding box center [969, 440] width 11 height 11
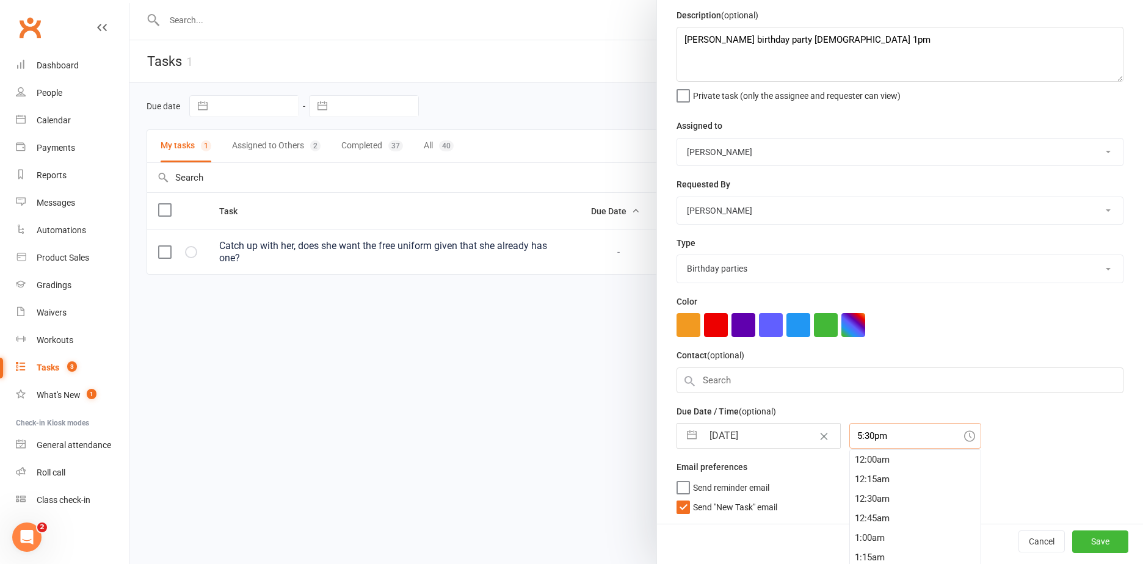
click at [852, 438] on input "5:30pm" at bounding box center [915, 436] width 132 height 26
click at [866, 504] on div "12:00am 12:15am 12:30am 12:45am 1:00am 1:15am 1:30am 1:45am 2:00am 2:15am 2:30a…" at bounding box center [915, 510] width 132 height 122
click at [866, 504] on div "1:00pm" at bounding box center [915, 494] width 131 height 20
type input "1:00pm"
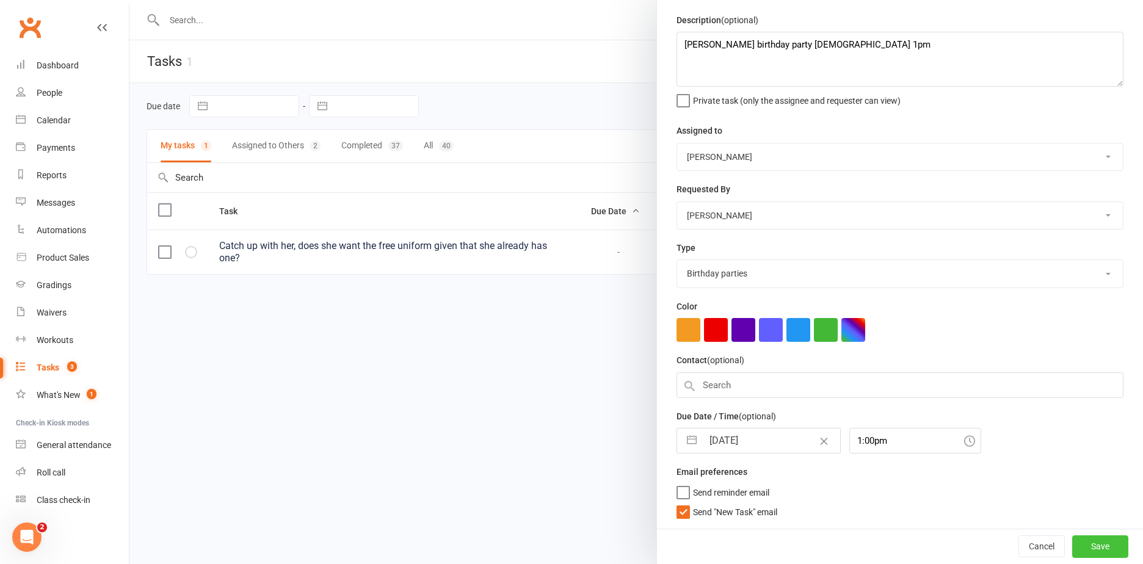
click at [1087, 542] on button "Save" at bounding box center [1100, 546] width 56 height 22
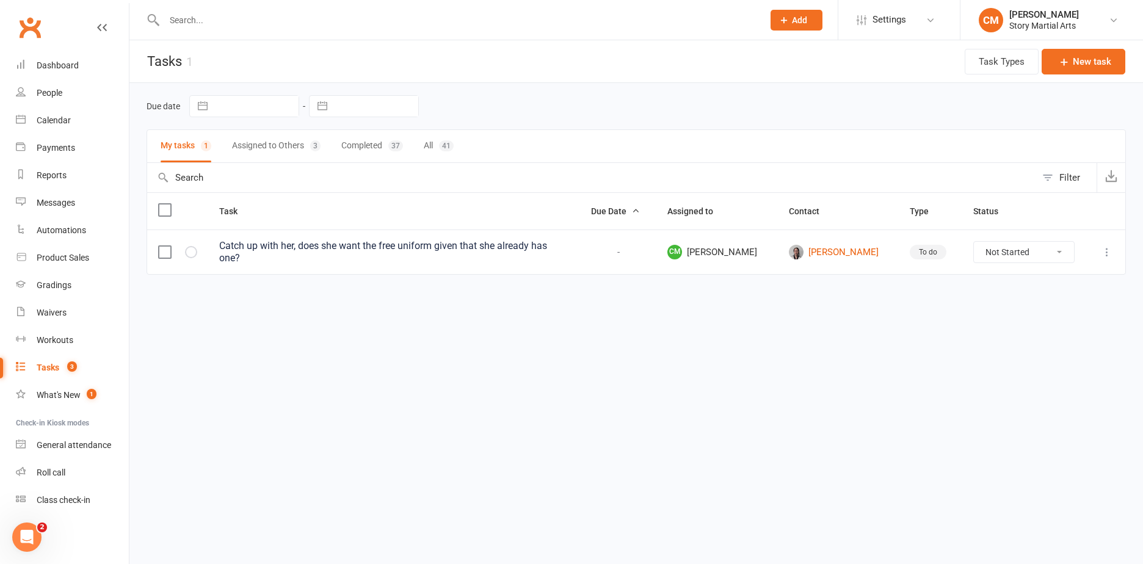
click at [270, 154] on button "Assigned to Others 3" at bounding box center [276, 146] width 89 height 32
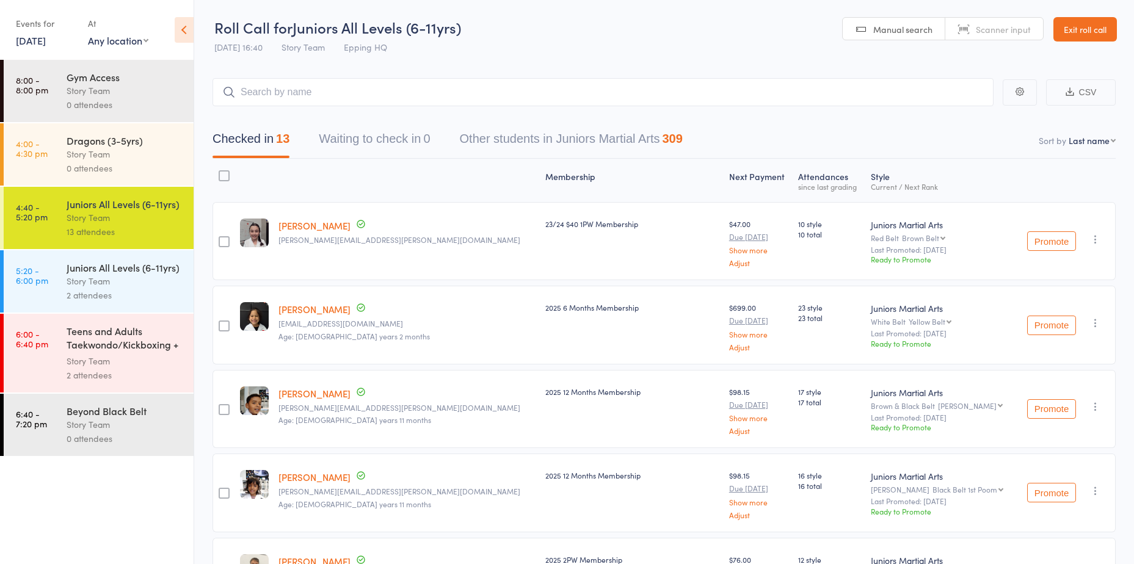
click at [118, 291] on div "2 attendees" at bounding box center [125, 295] width 117 height 14
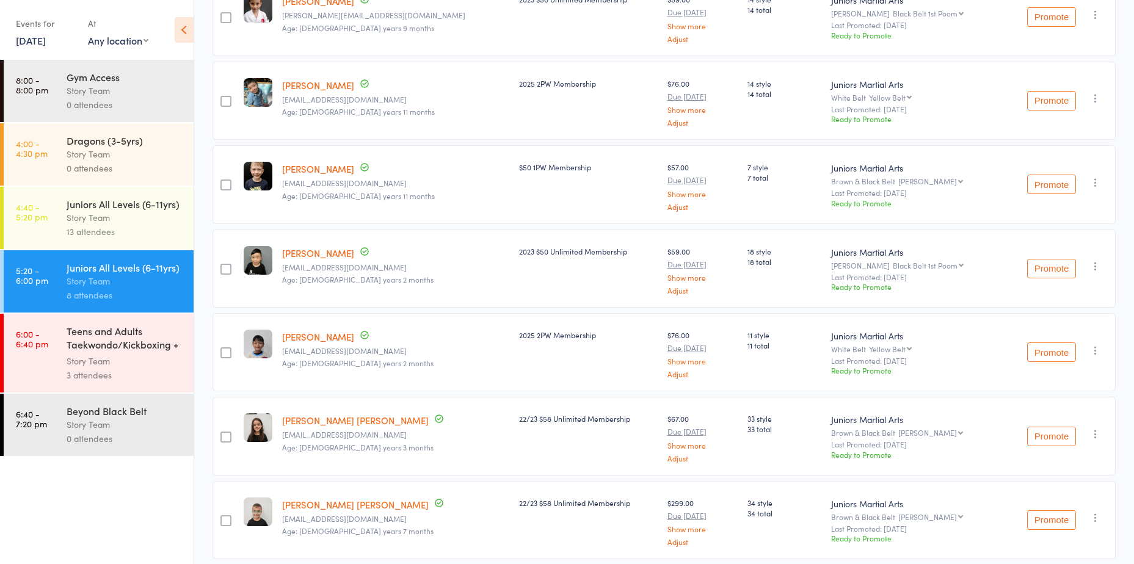
scroll to position [353, 0]
